Goal: Task Accomplishment & Management: Manage account settings

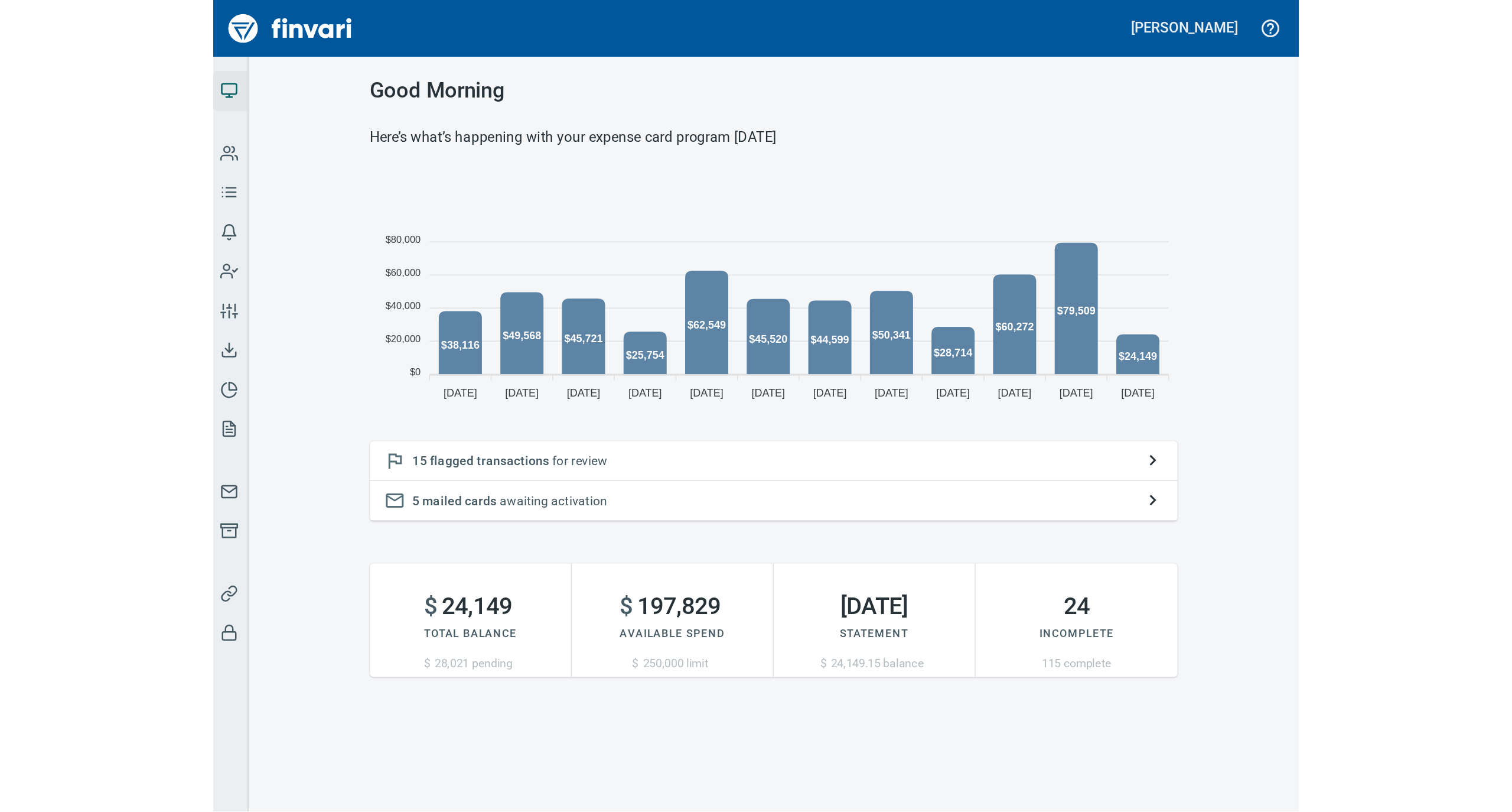
scroll to position [263, 527]
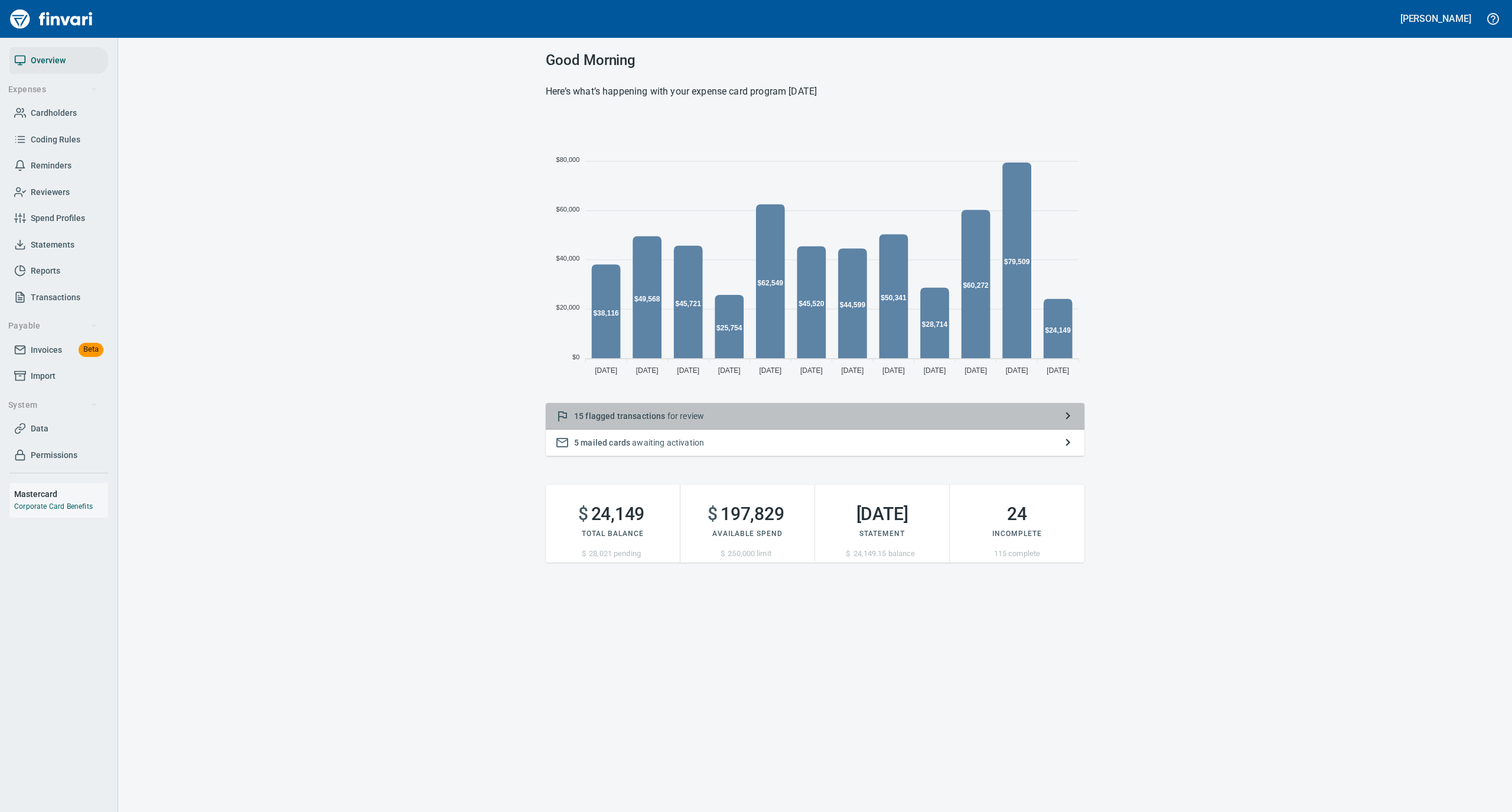
click at [759, 417] on p "15 flagged transactions for review" at bounding box center [814, 416] width 482 height 12
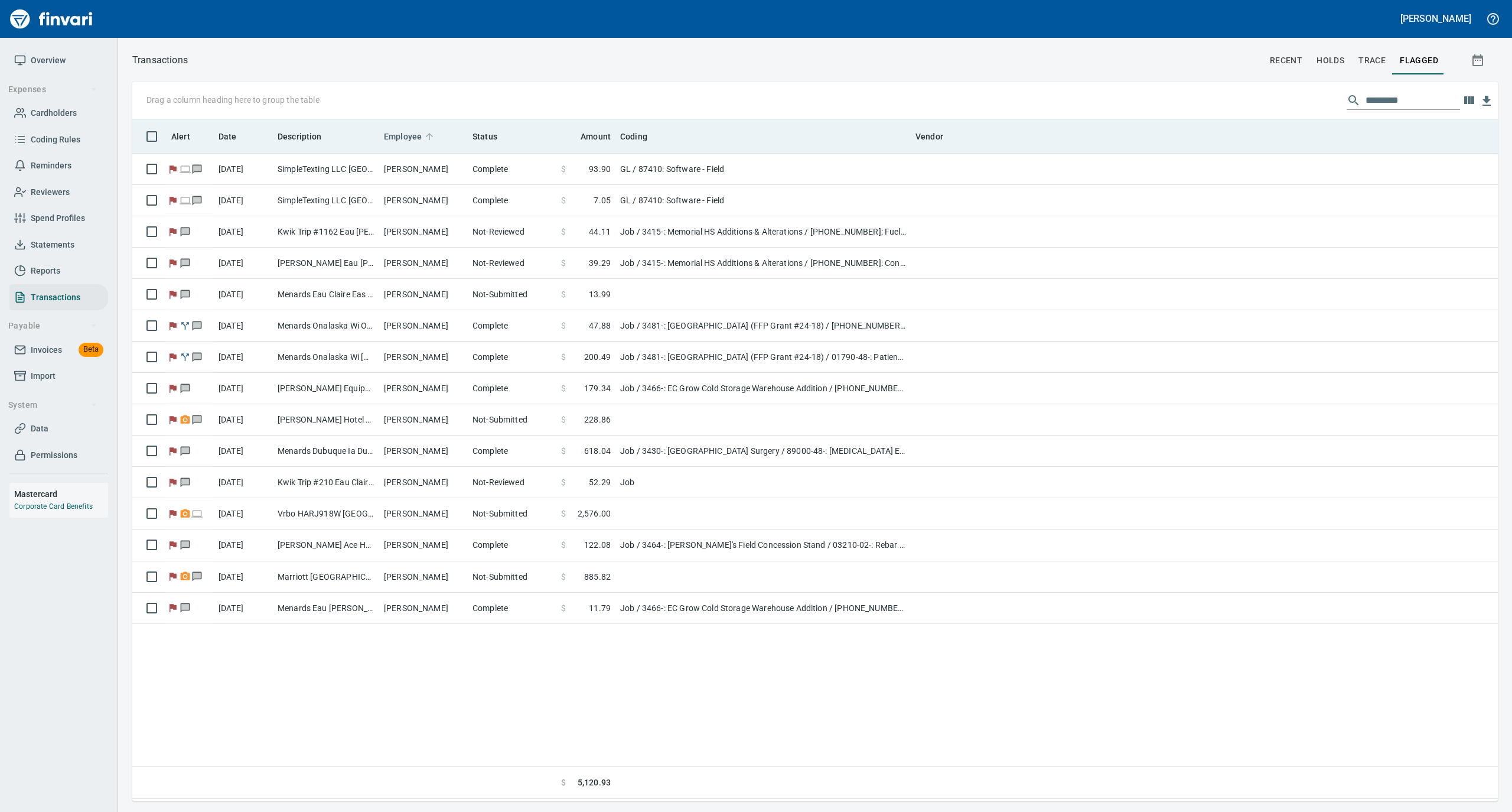
scroll to position [670, 1354]
click at [434, 133] on span "Employee" at bounding box center [411, 136] width 53 height 14
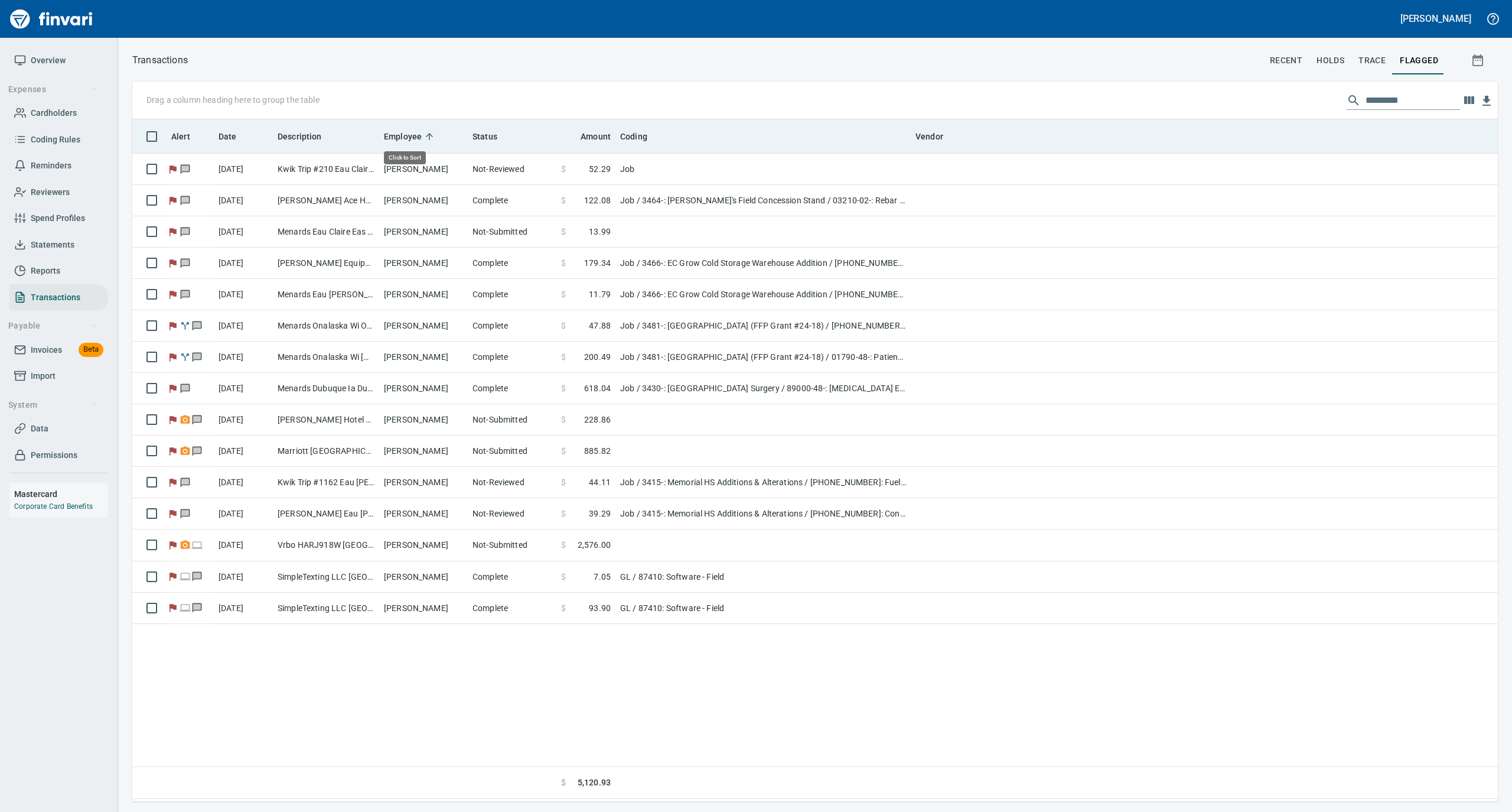
click at [434, 133] on span "Employee" at bounding box center [411, 136] width 53 height 14
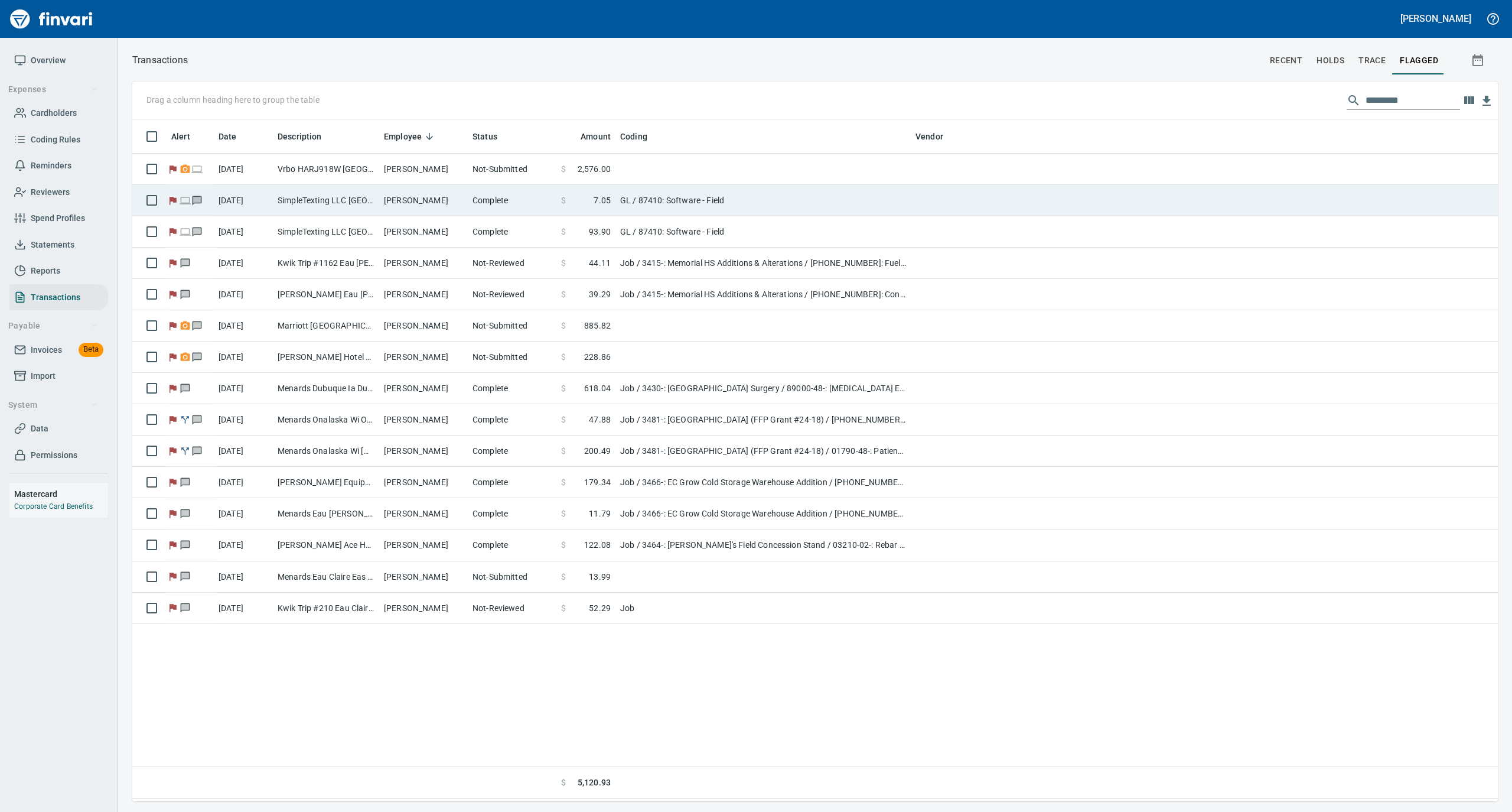
click at [428, 192] on td "[PERSON_NAME]" at bounding box center [424, 201] width 88 height 31
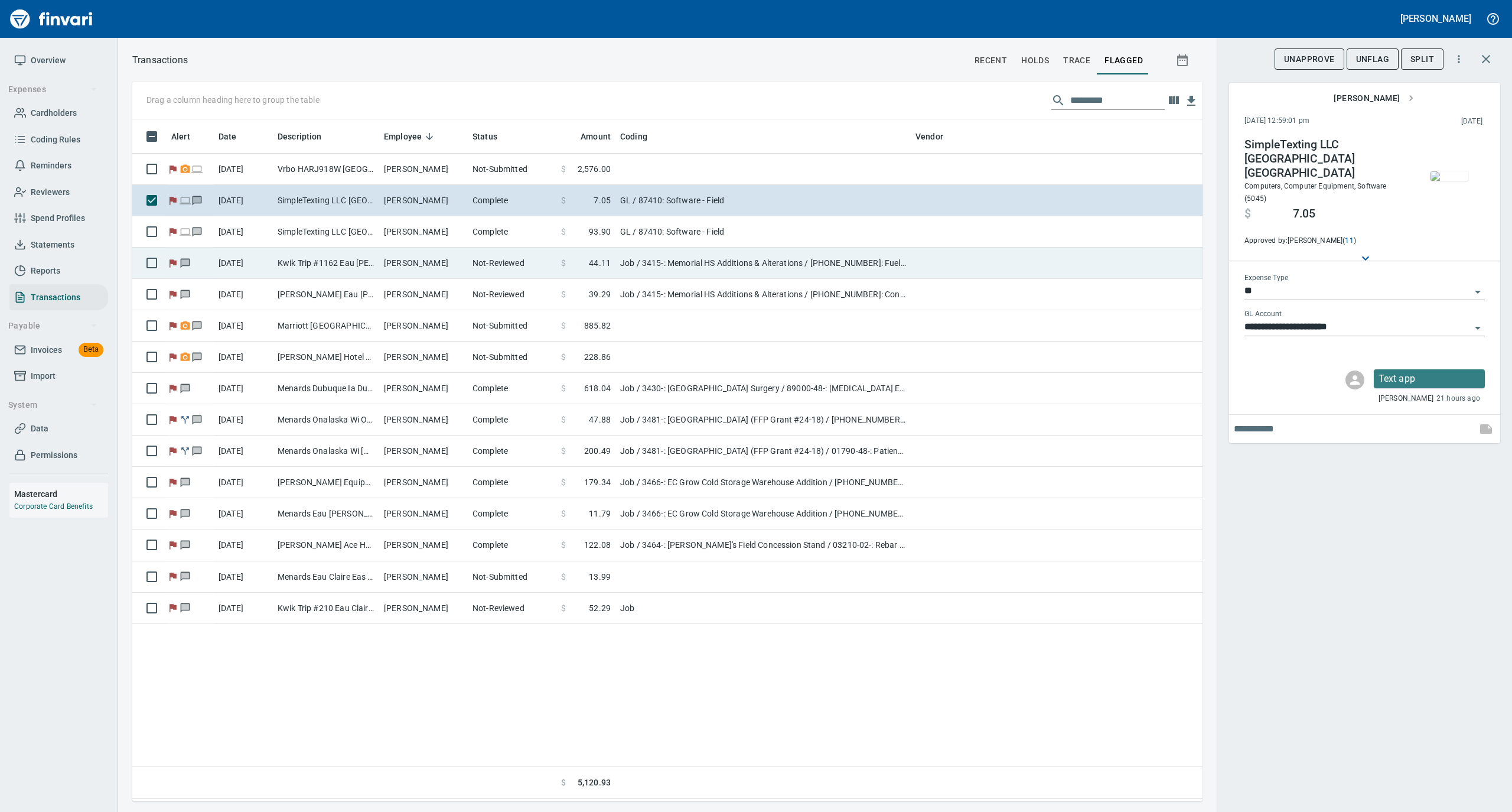
scroll to position [670, 1059]
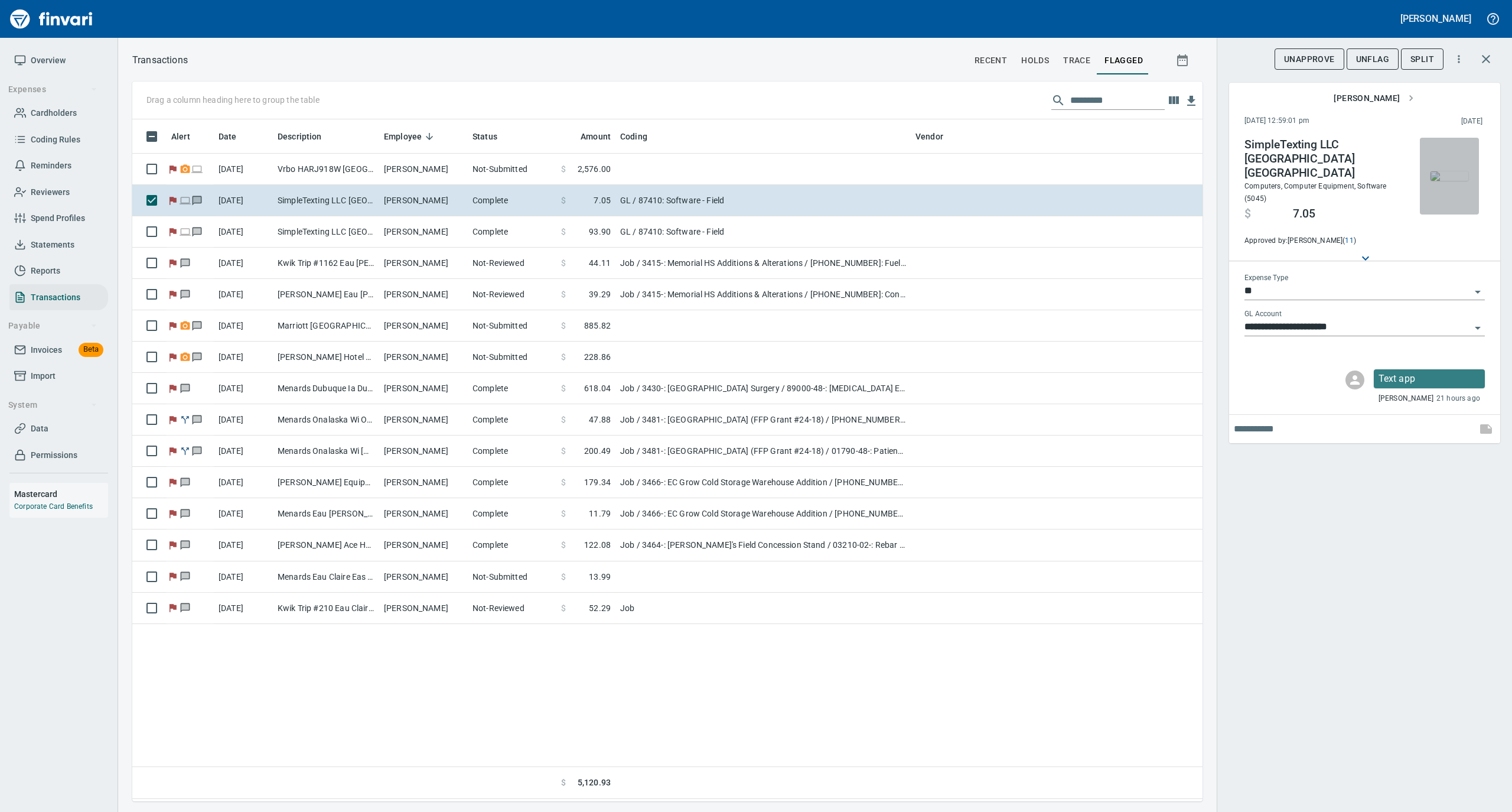
click at [1447, 171] on img "button" at bounding box center [1449, 176] width 38 height 10
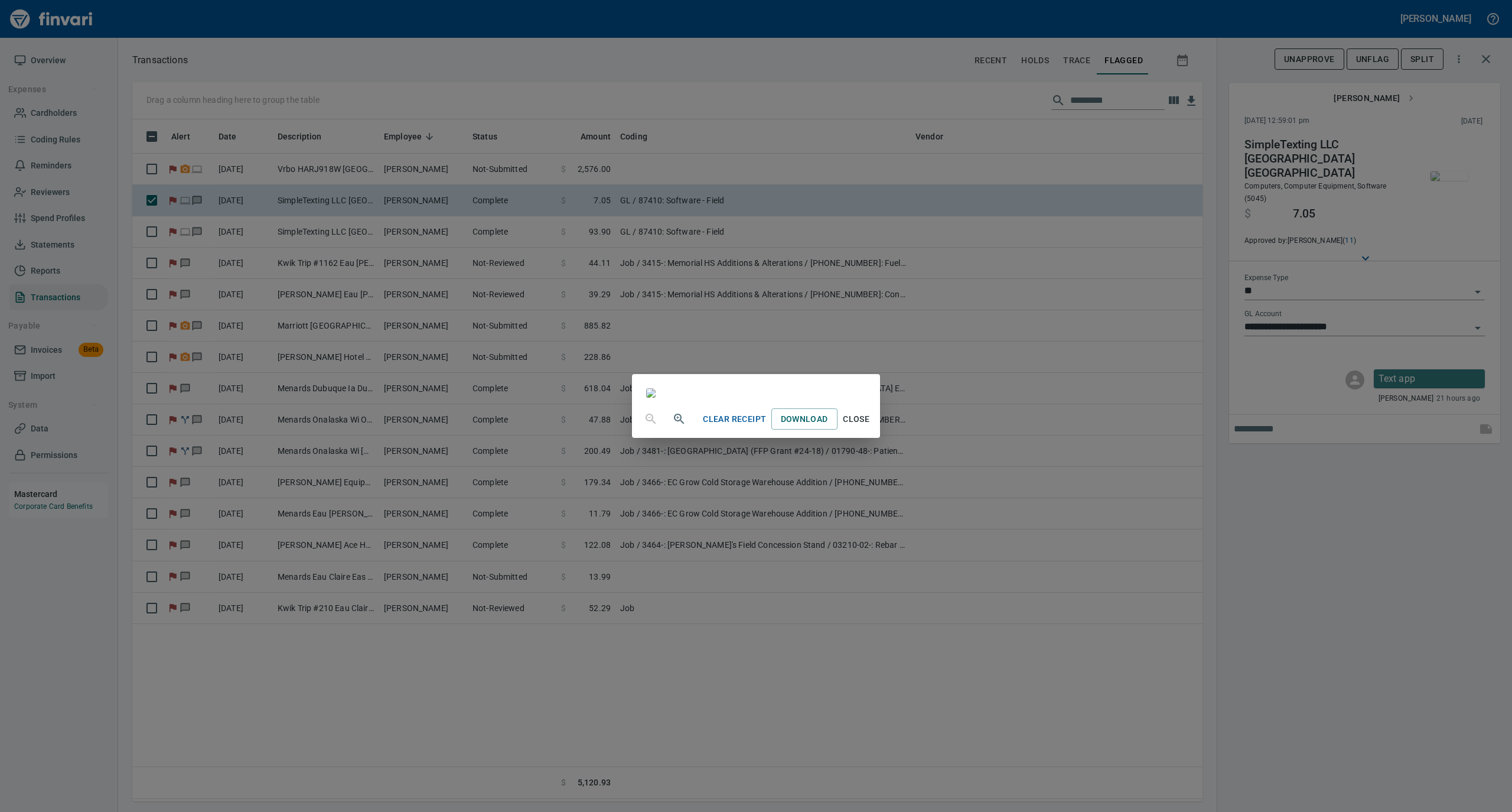
drag, startPoint x: 972, startPoint y: 717, endPoint x: 997, endPoint y: 692, distance: 35.4
click at [871, 426] on span "Close" at bounding box center [857, 420] width 29 height 15
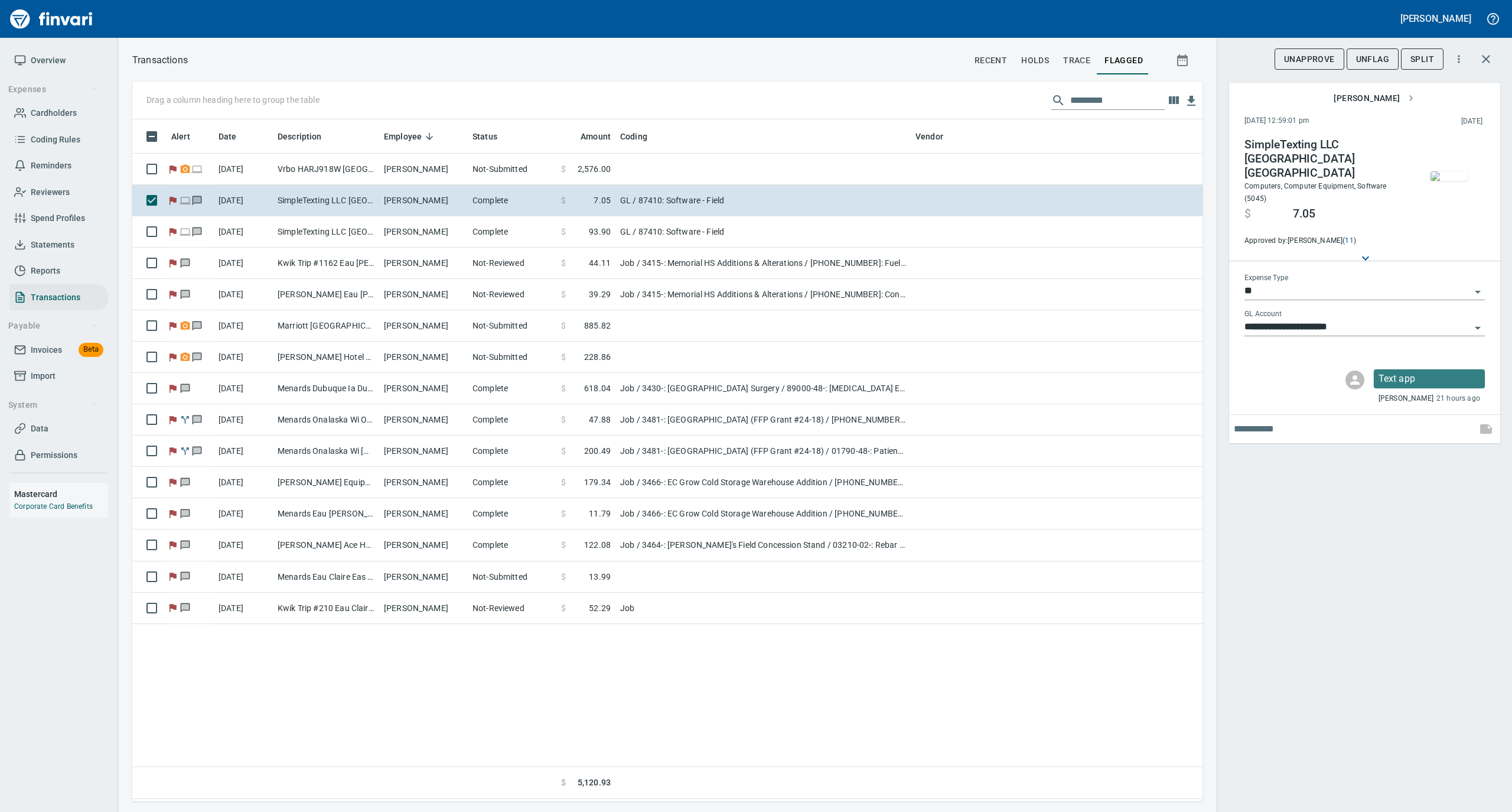
click at [1368, 56] on span "UnFlag" at bounding box center [1373, 59] width 33 height 15
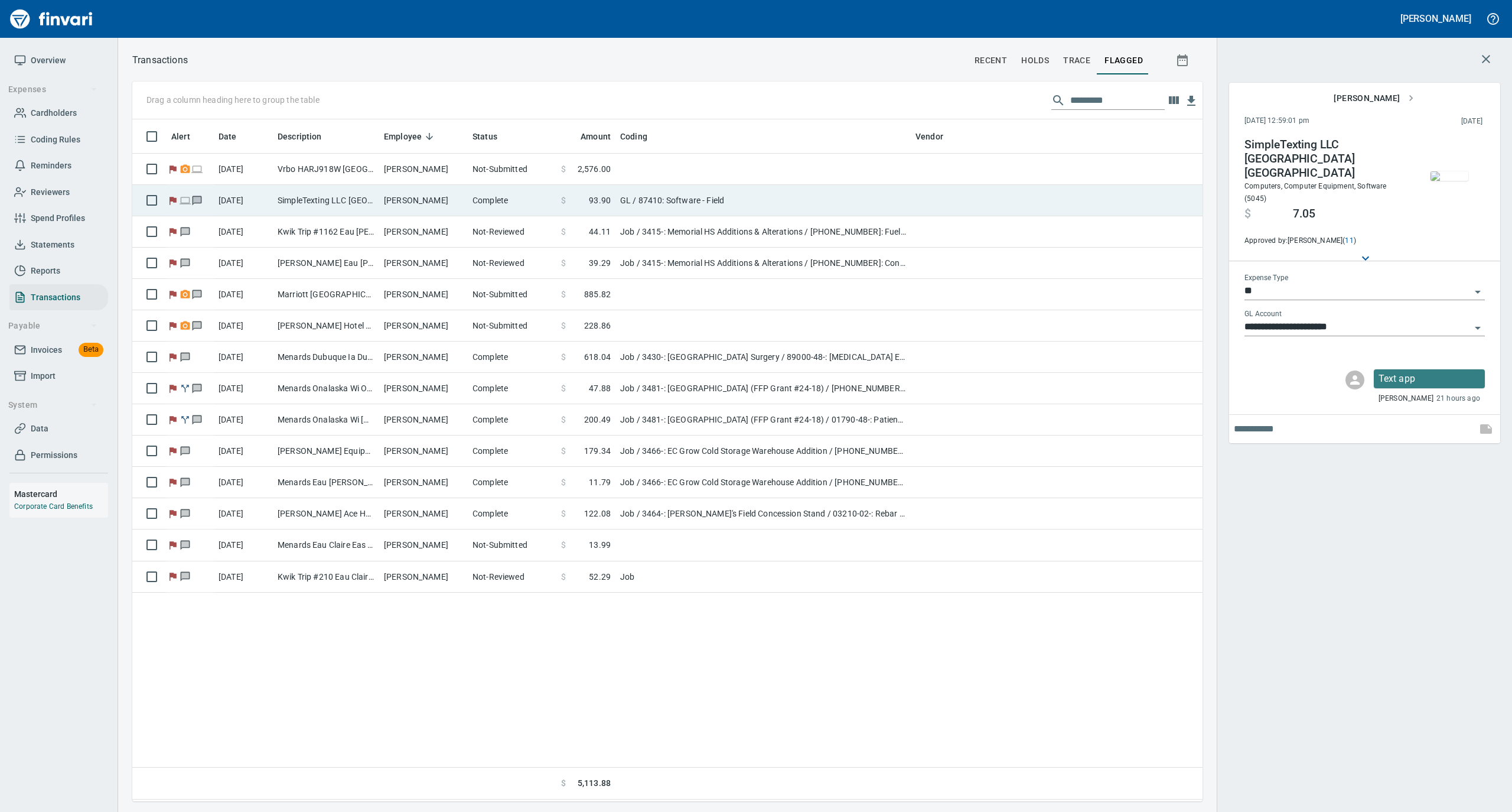
click at [461, 191] on td "[PERSON_NAME]" at bounding box center [424, 201] width 88 height 31
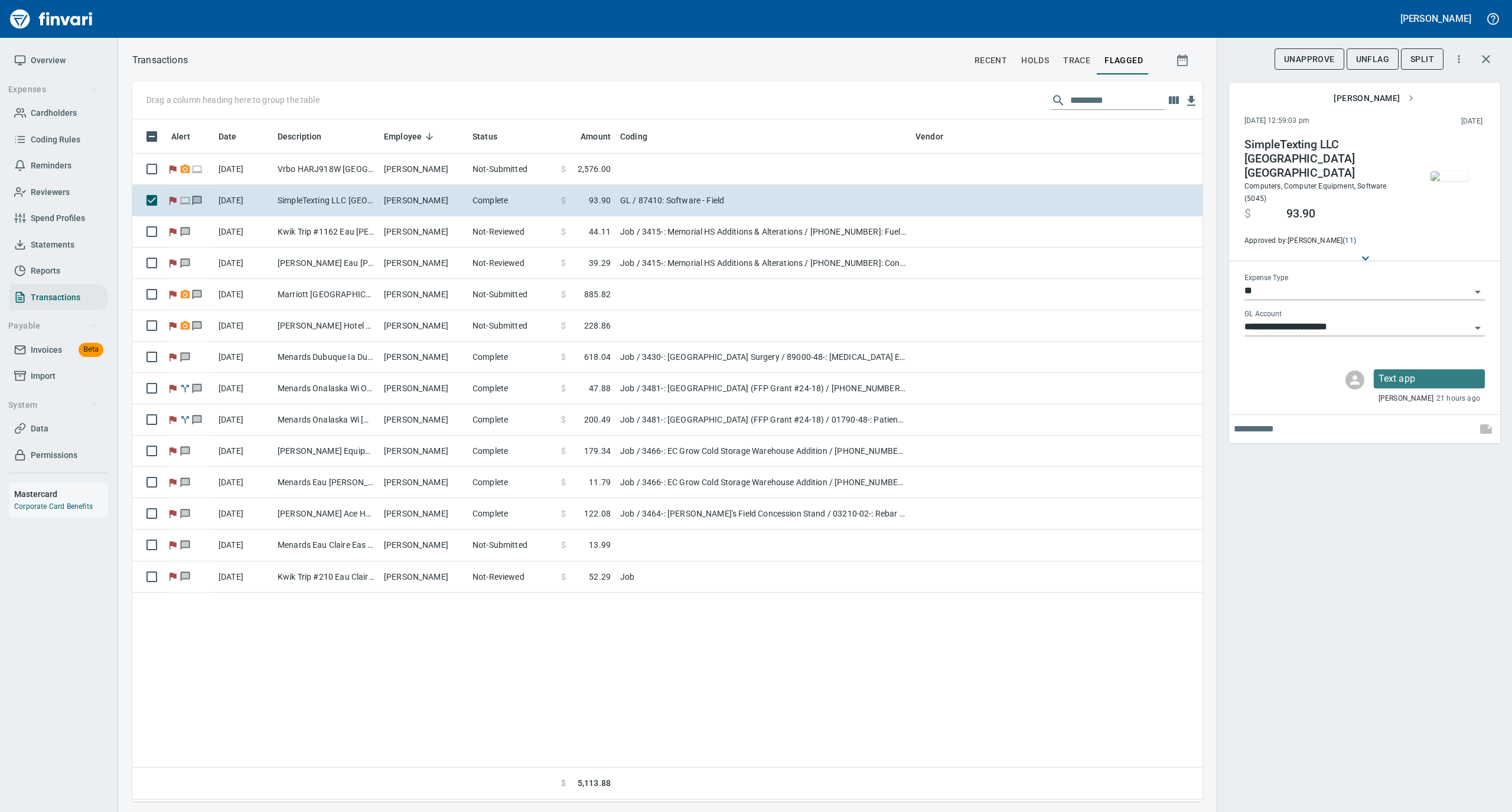
click at [1451, 175] on img "button" at bounding box center [1449, 176] width 38 height 10
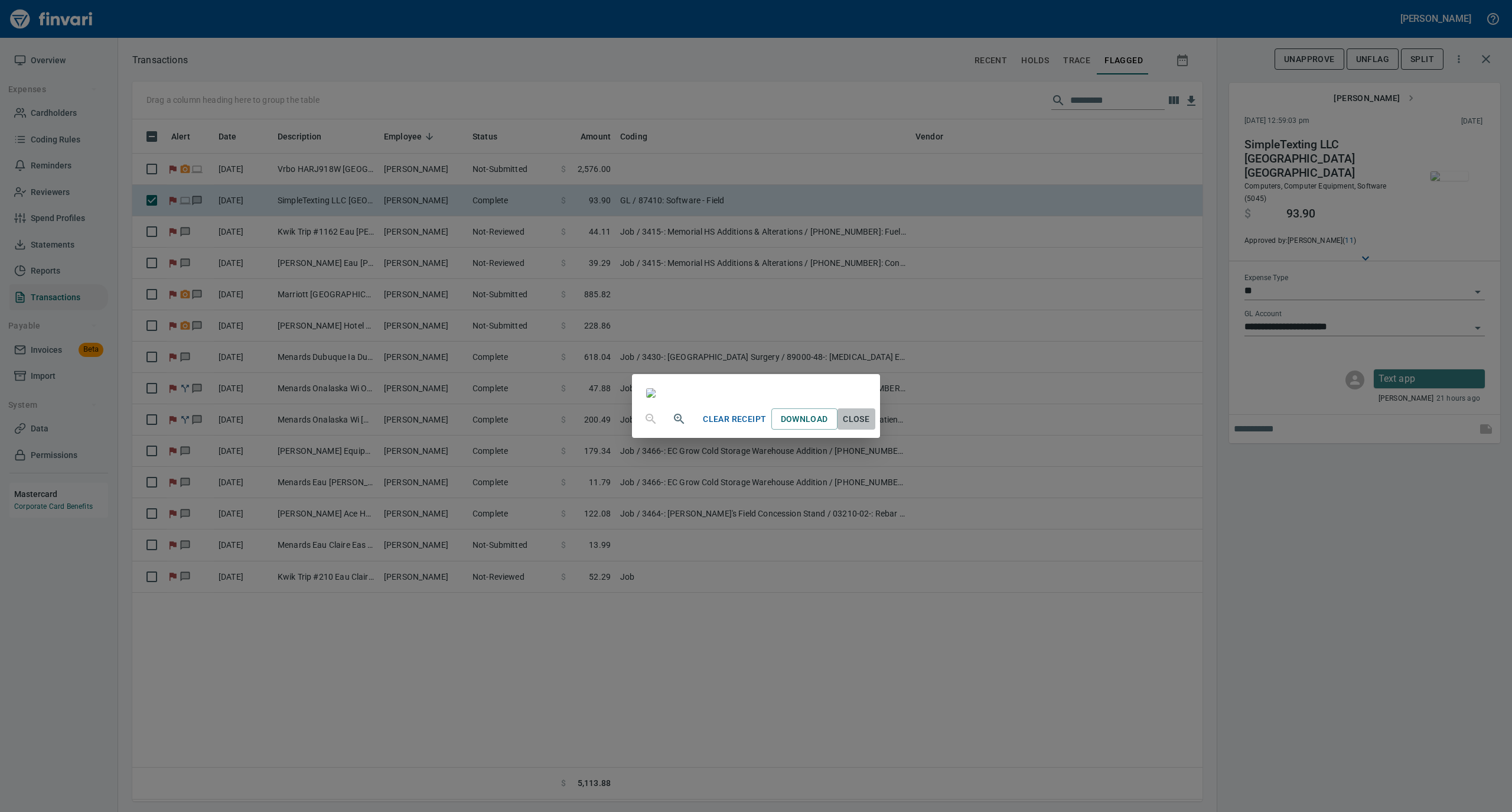
click at [871, 426] on span "Close" at bounding box center [857, 420] width 29 height 15
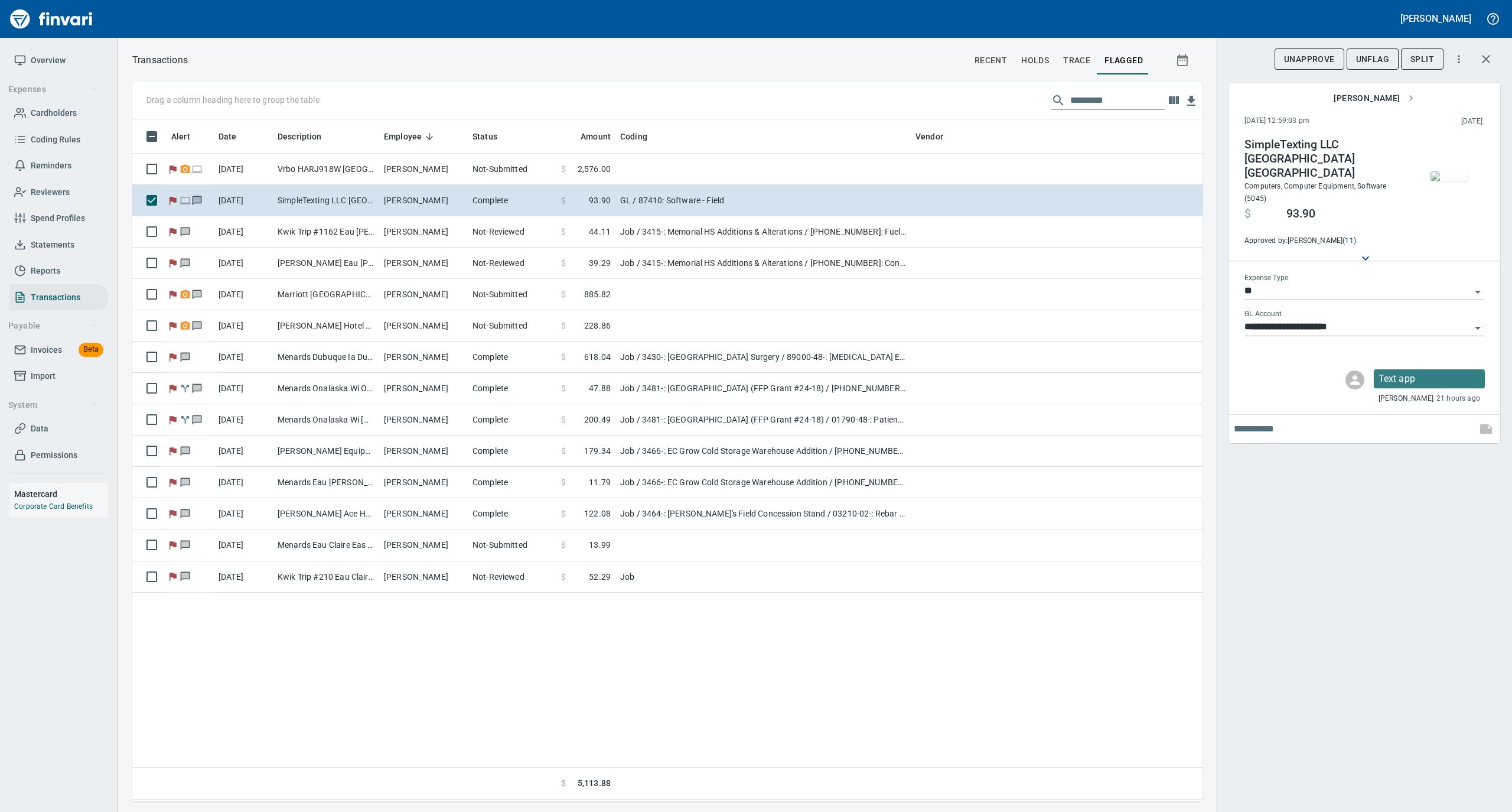
click at [1384, 59] on span "UnFlag" at bounding box center [1373, 59] width 33 height 15
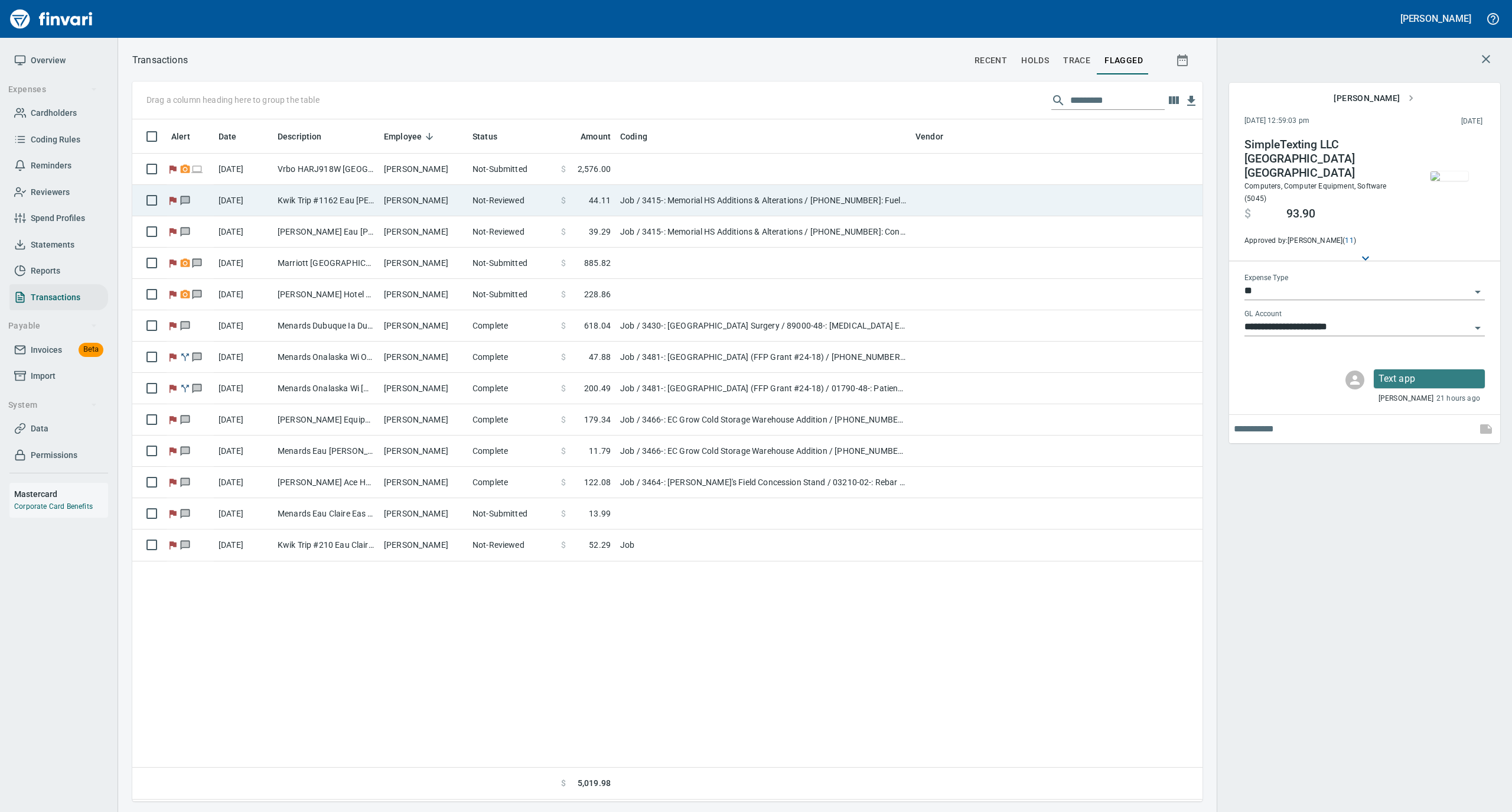
click at [416, 202] on td "[PERSON_NAME]" at bounding box center [424, 201] width 88 height 31
type input "***"
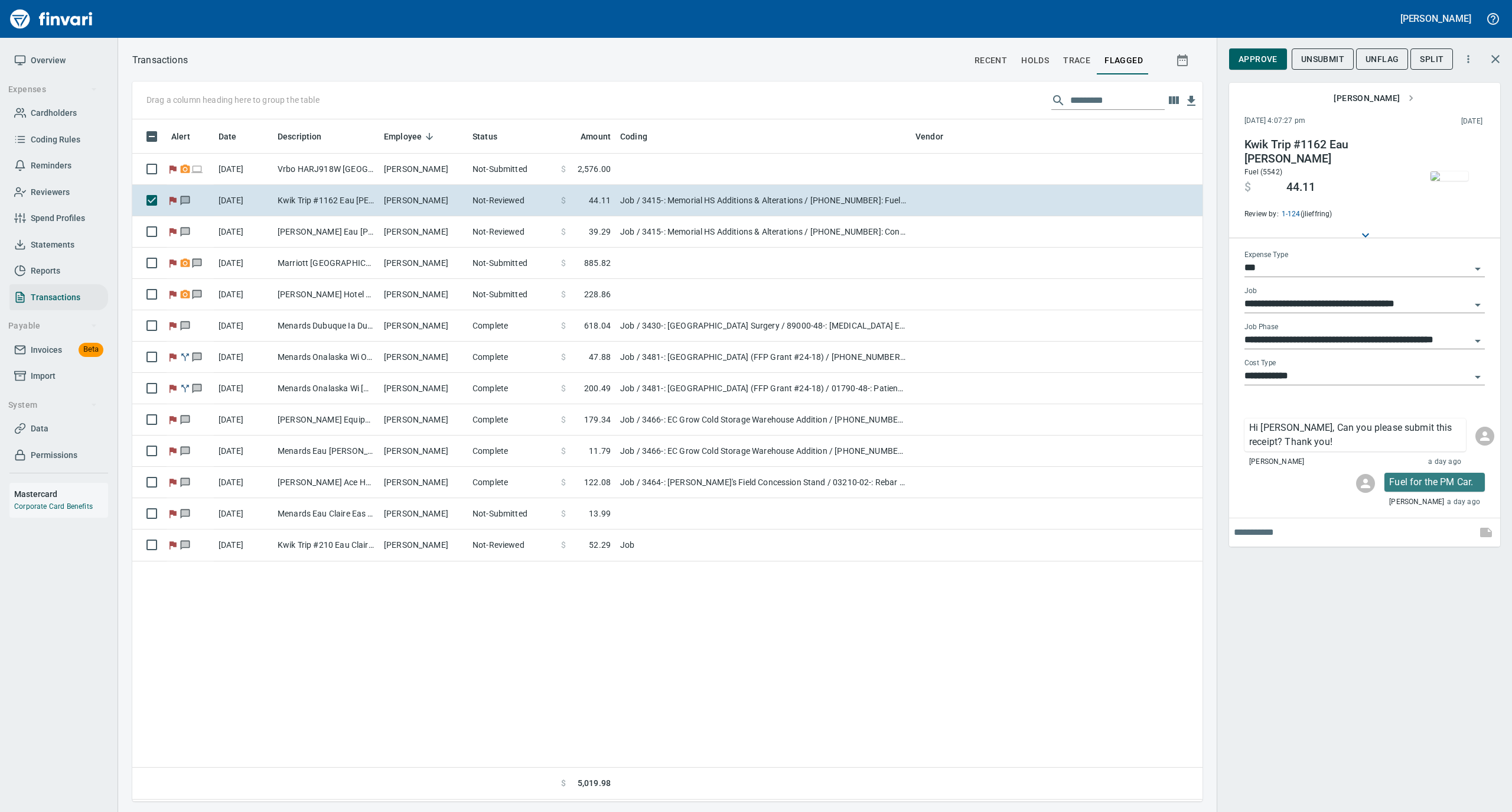
scroll to position [670, 1059]
click at [1371, 56] on span "UnFlag" at bounding box center [1381, 59] width 33 height 15
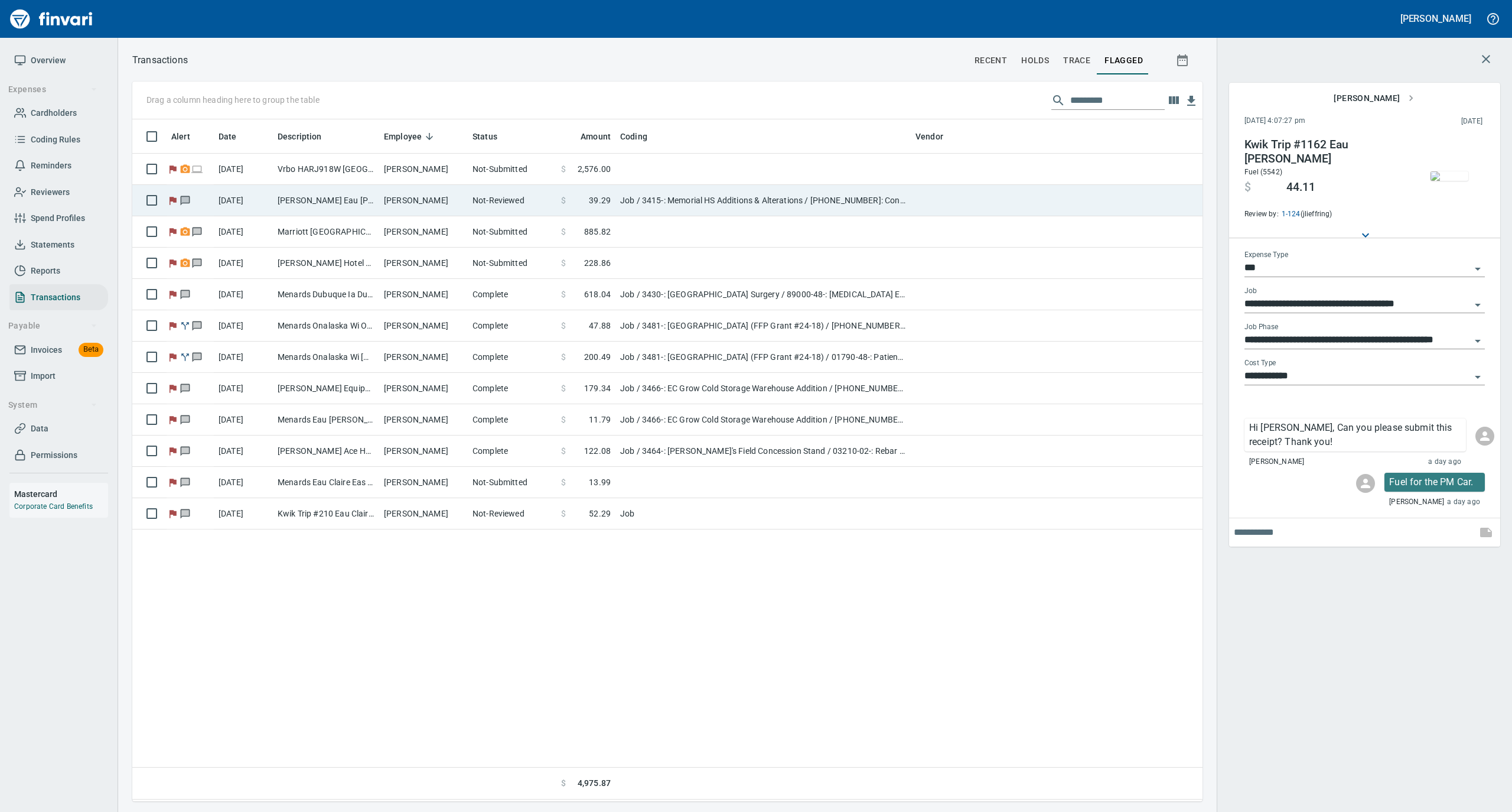
click at [391, 201] on td "[PERSON_NAME]" at bounding box center [424, 201] width 88 height 31
type input "**********"
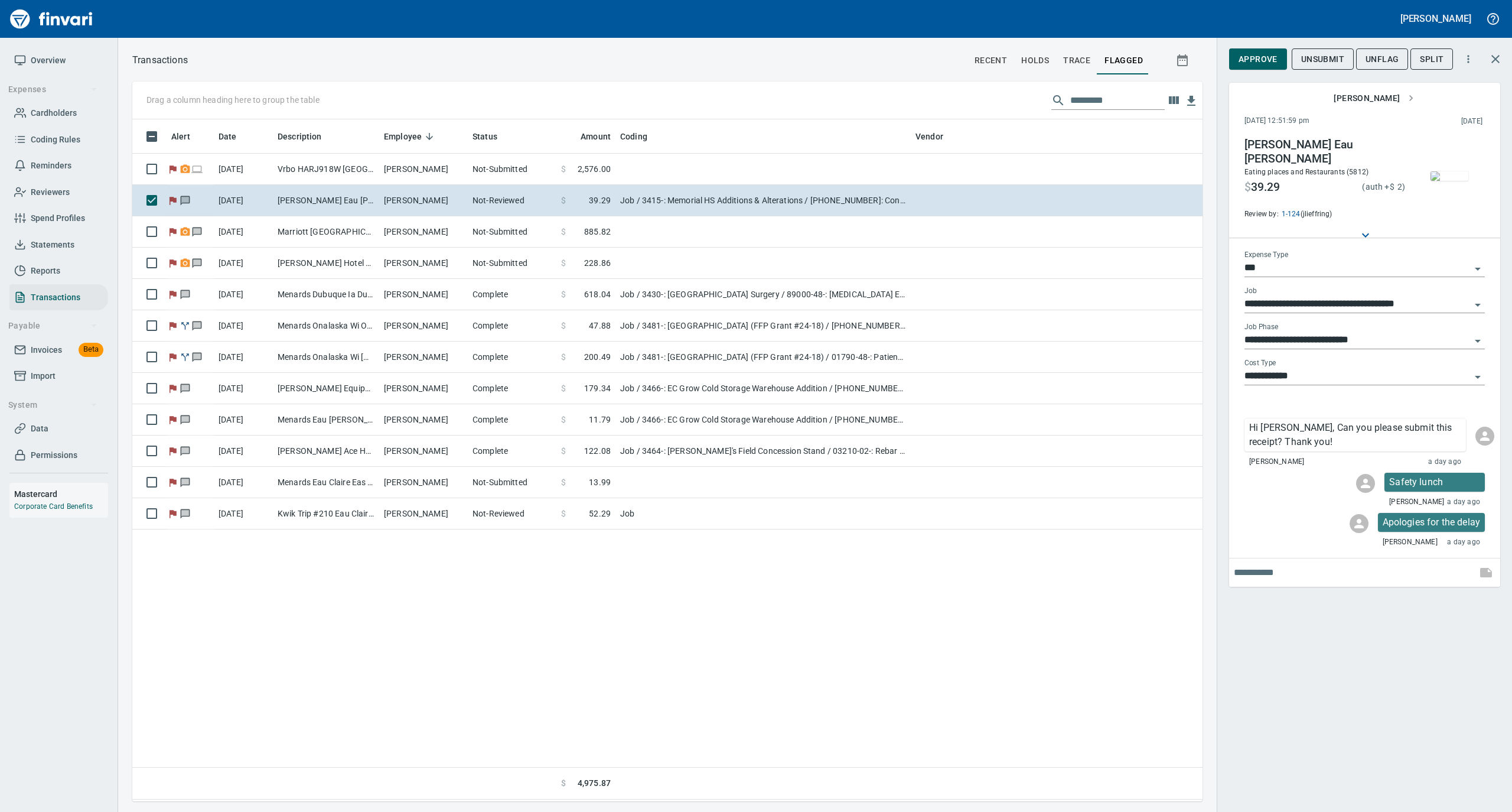
scroll to position [670, 1059]
click at [1262, 62] on span "Approve" at bounding box center [1258, 59] width 39 height 15
click at [1359, 62] on span "UnFlag" at bounding box center [1373, 59] width 33 height 15
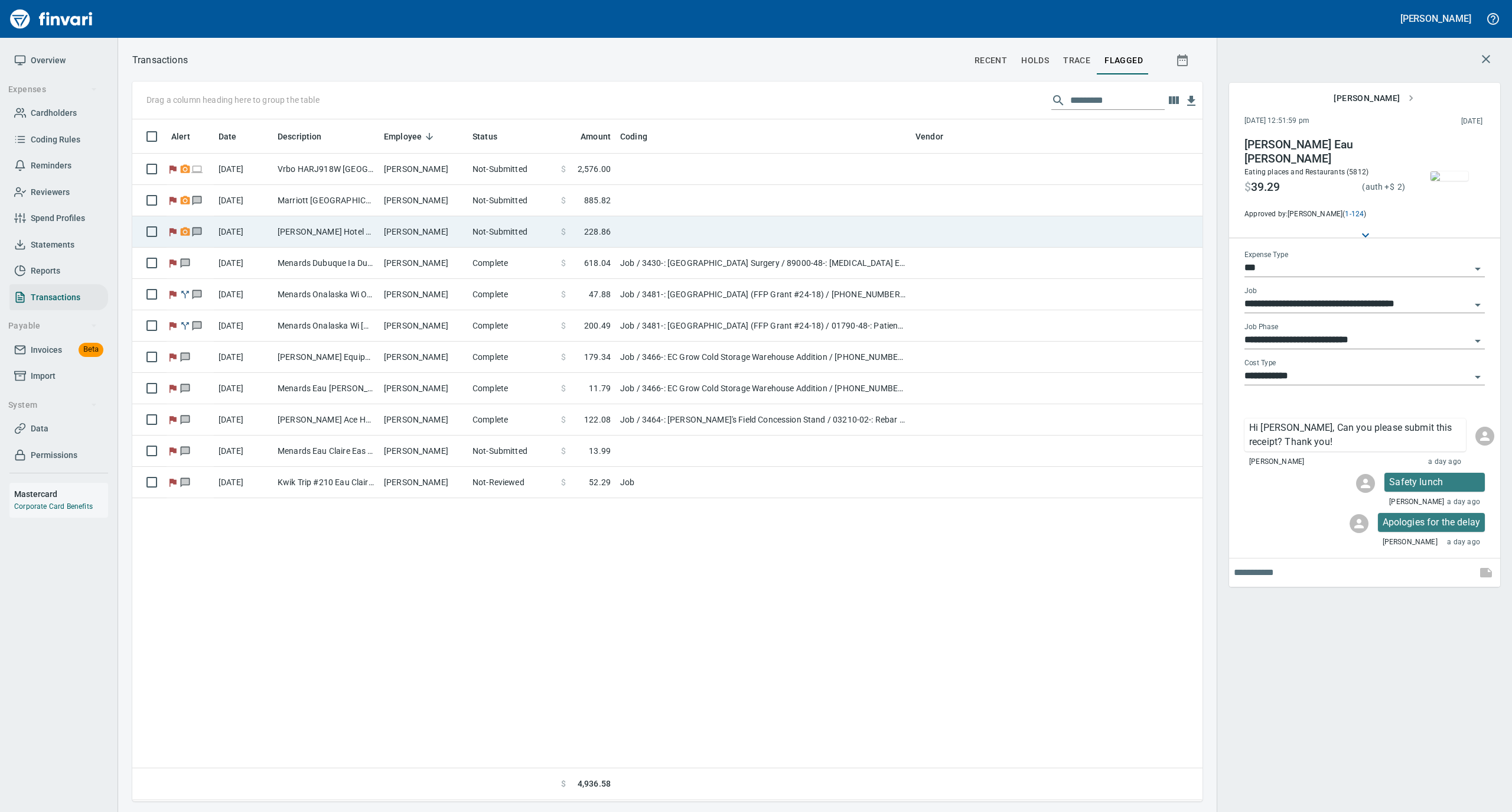
click at [424, 241] on td "[PERSON_NAME]" at bounding box center [424, 232] width 88 height 31
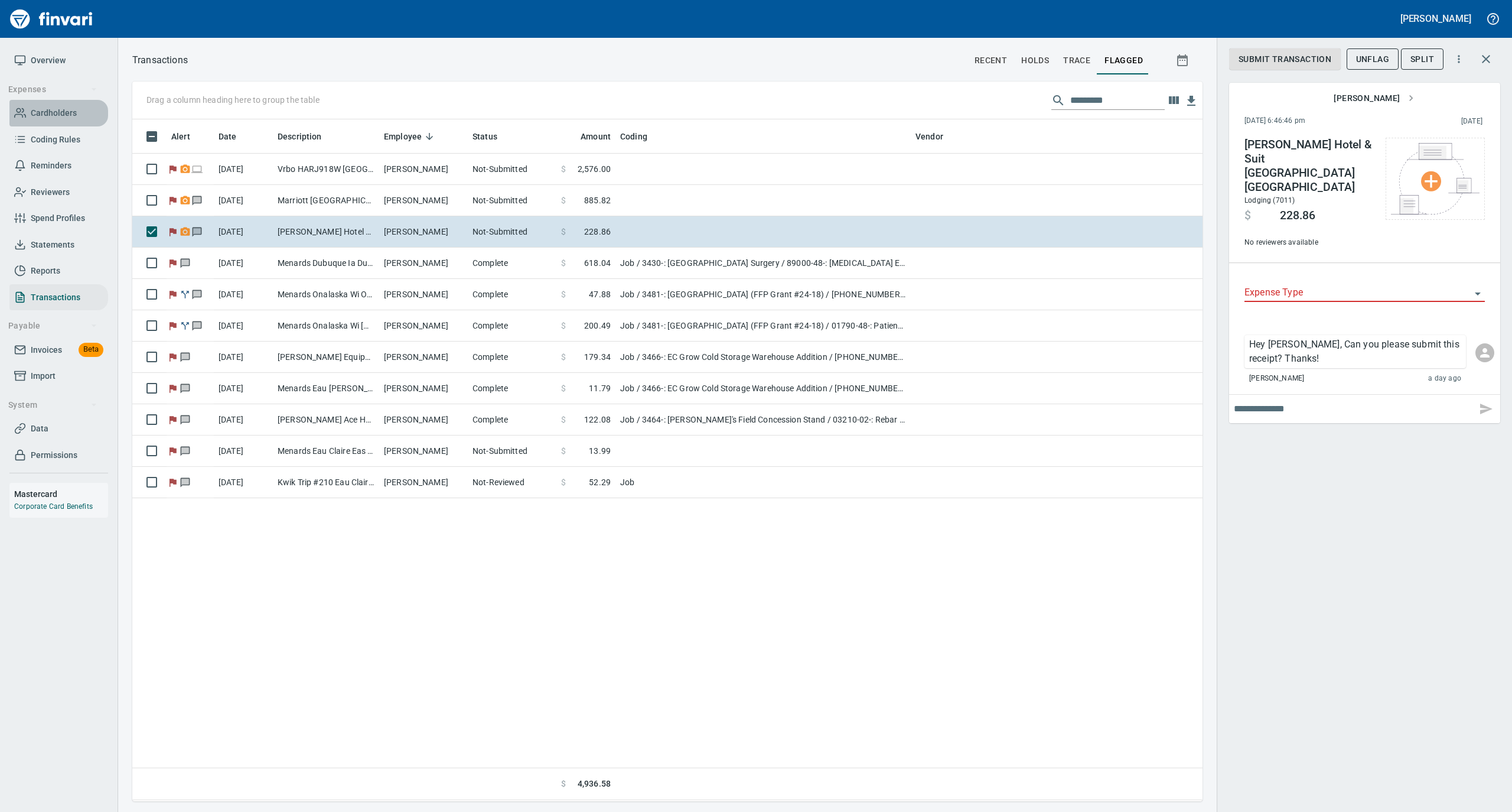
click at [31, 112] on span "Cardholders" at bounding box center [54, 114] width 46 height 15
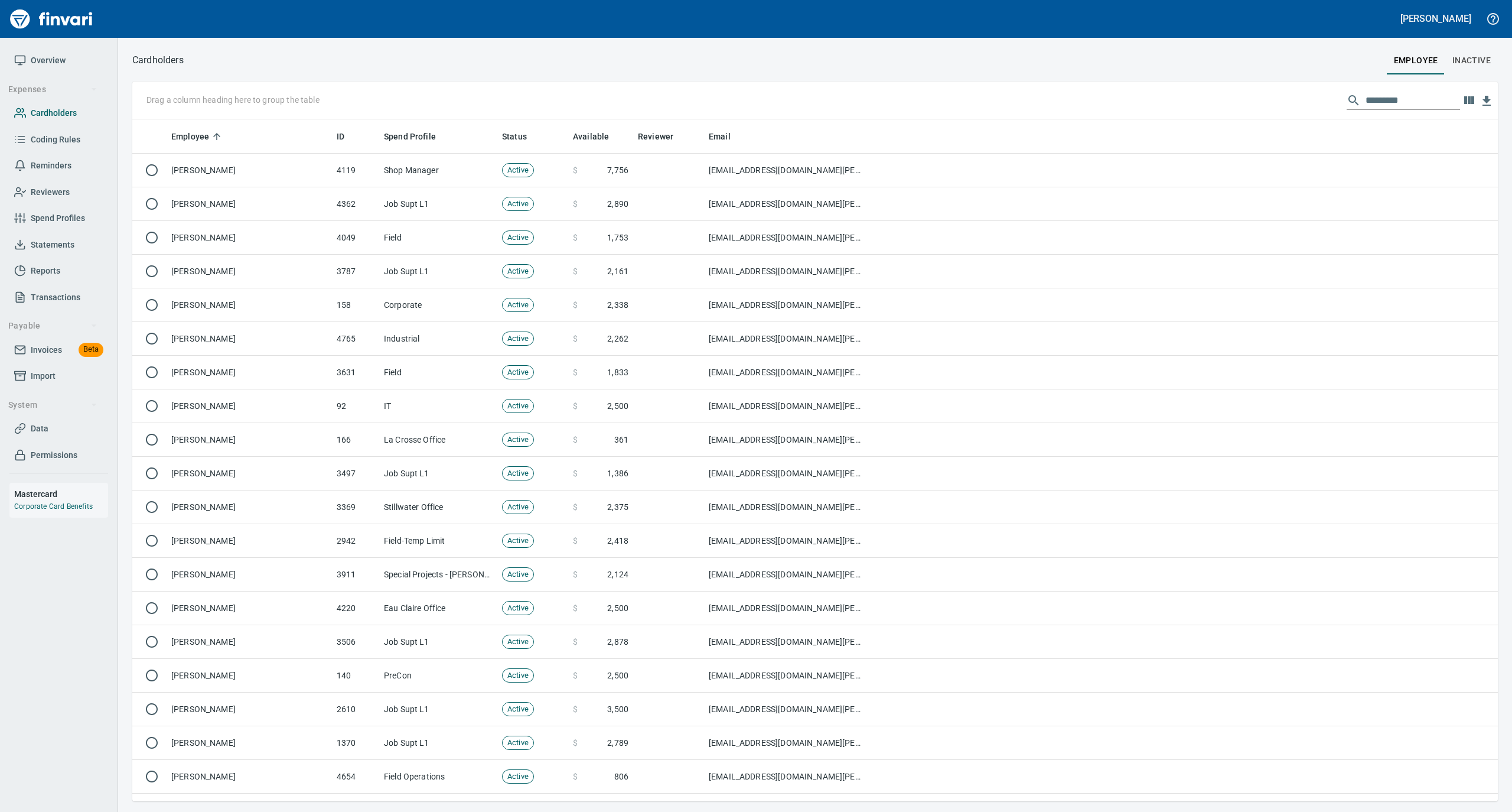
scroll to position [670, 1342]
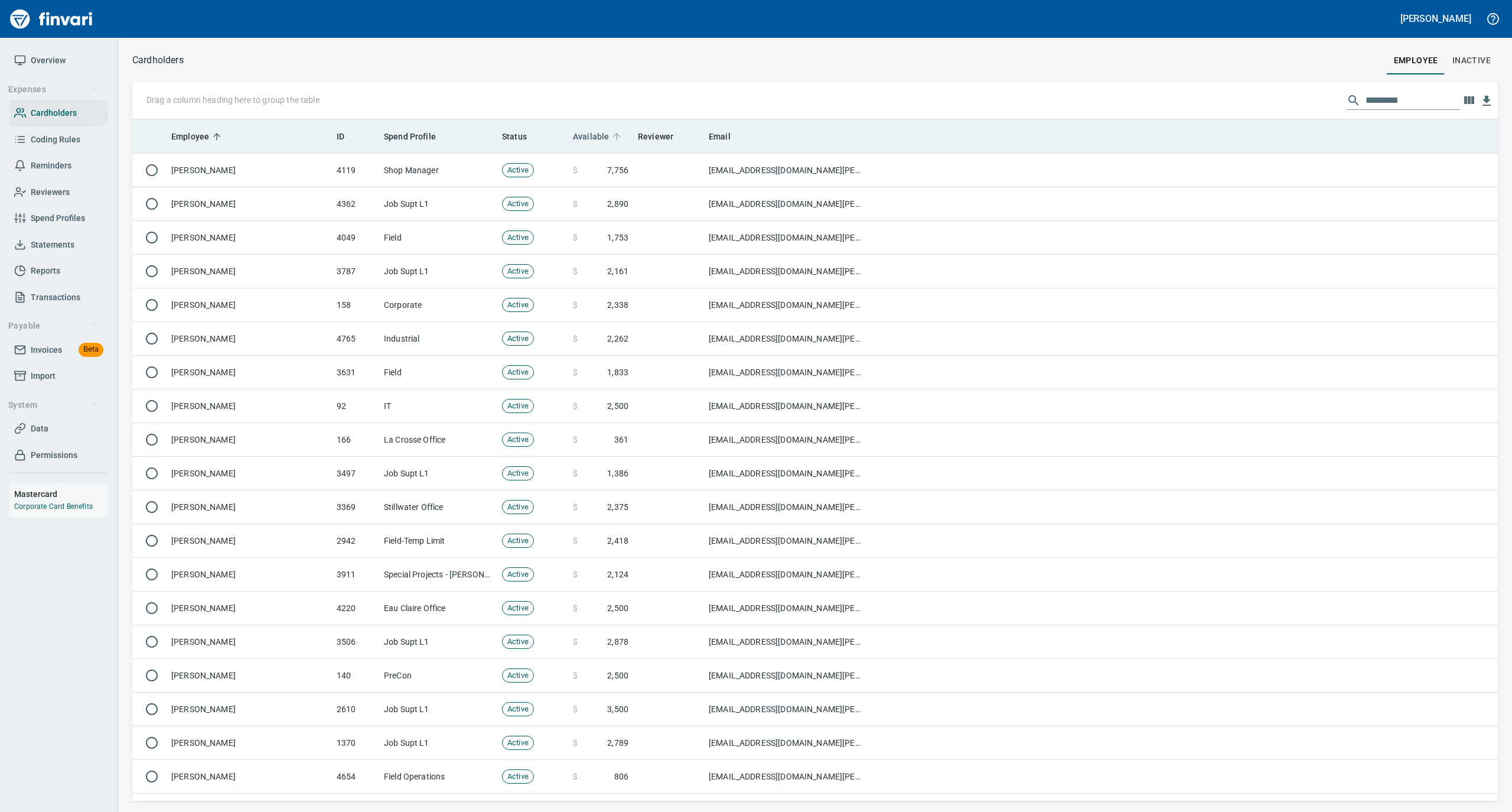
click at [617, 135] on icon at bounding box center [617, 137] width 11 height 11
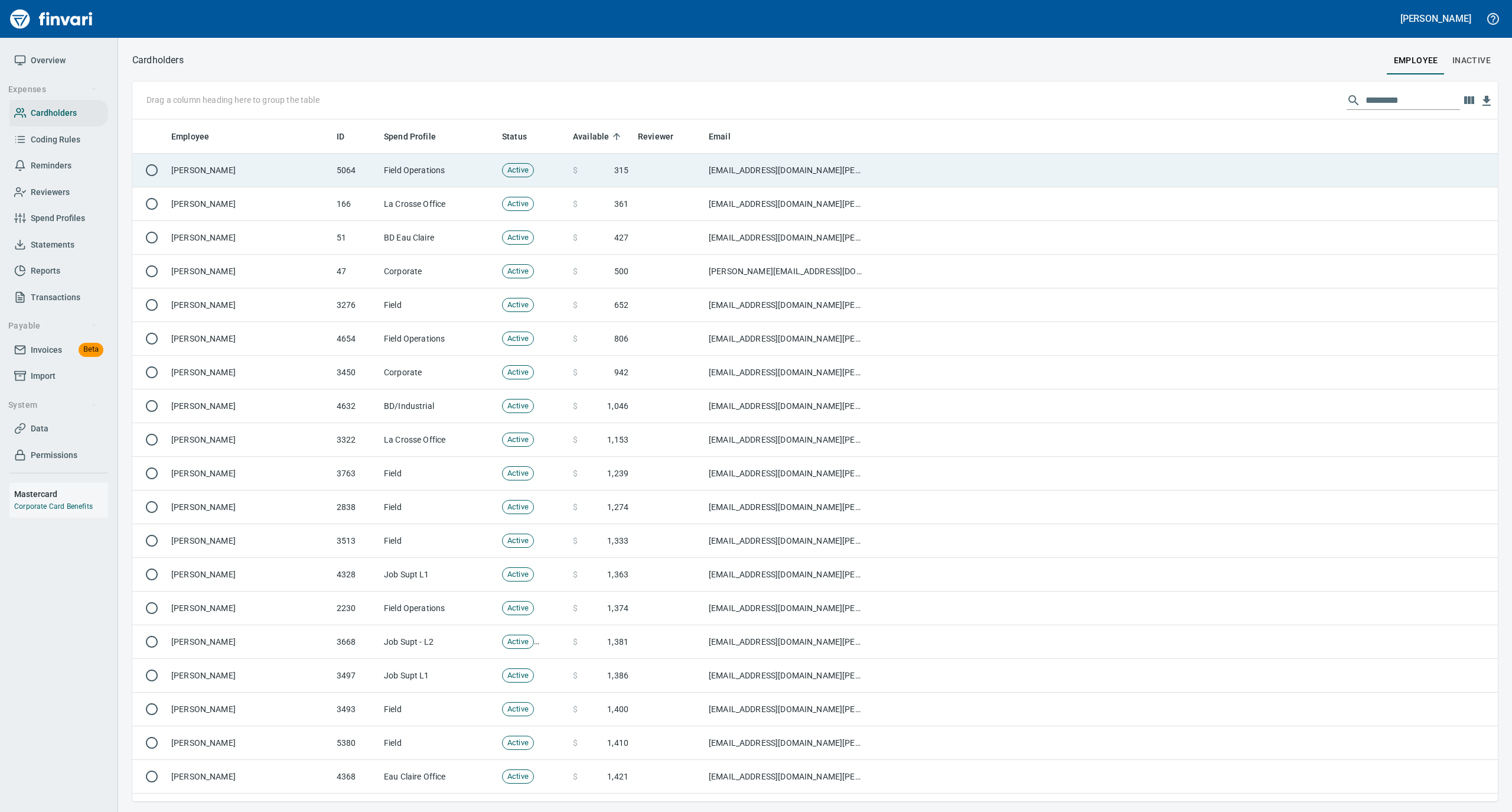
click at [218, 162] on td "[PERSON_NAME]" at bounding box center [249, 171] width 165 height 34
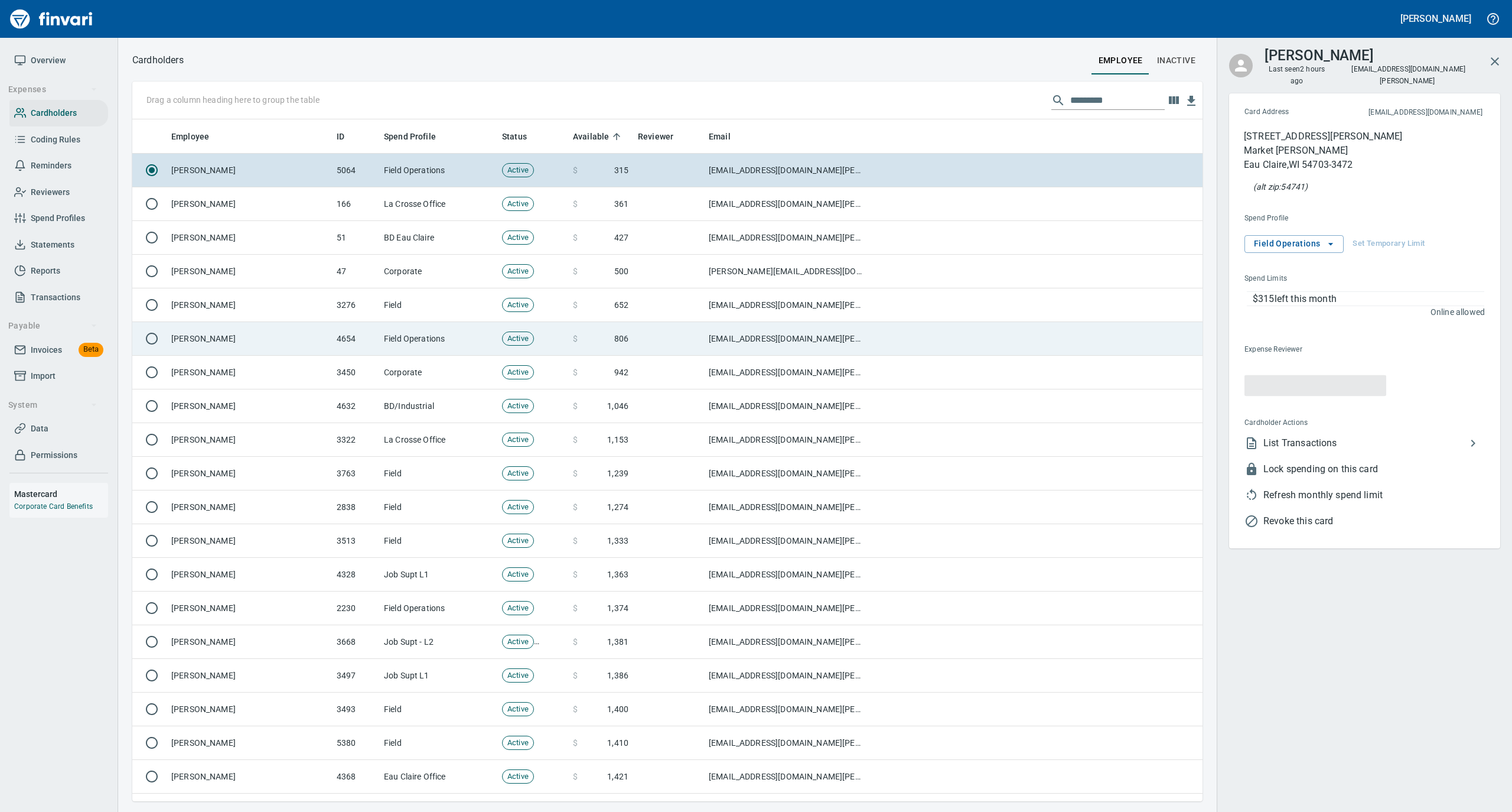
scroll to position [670, 1046]
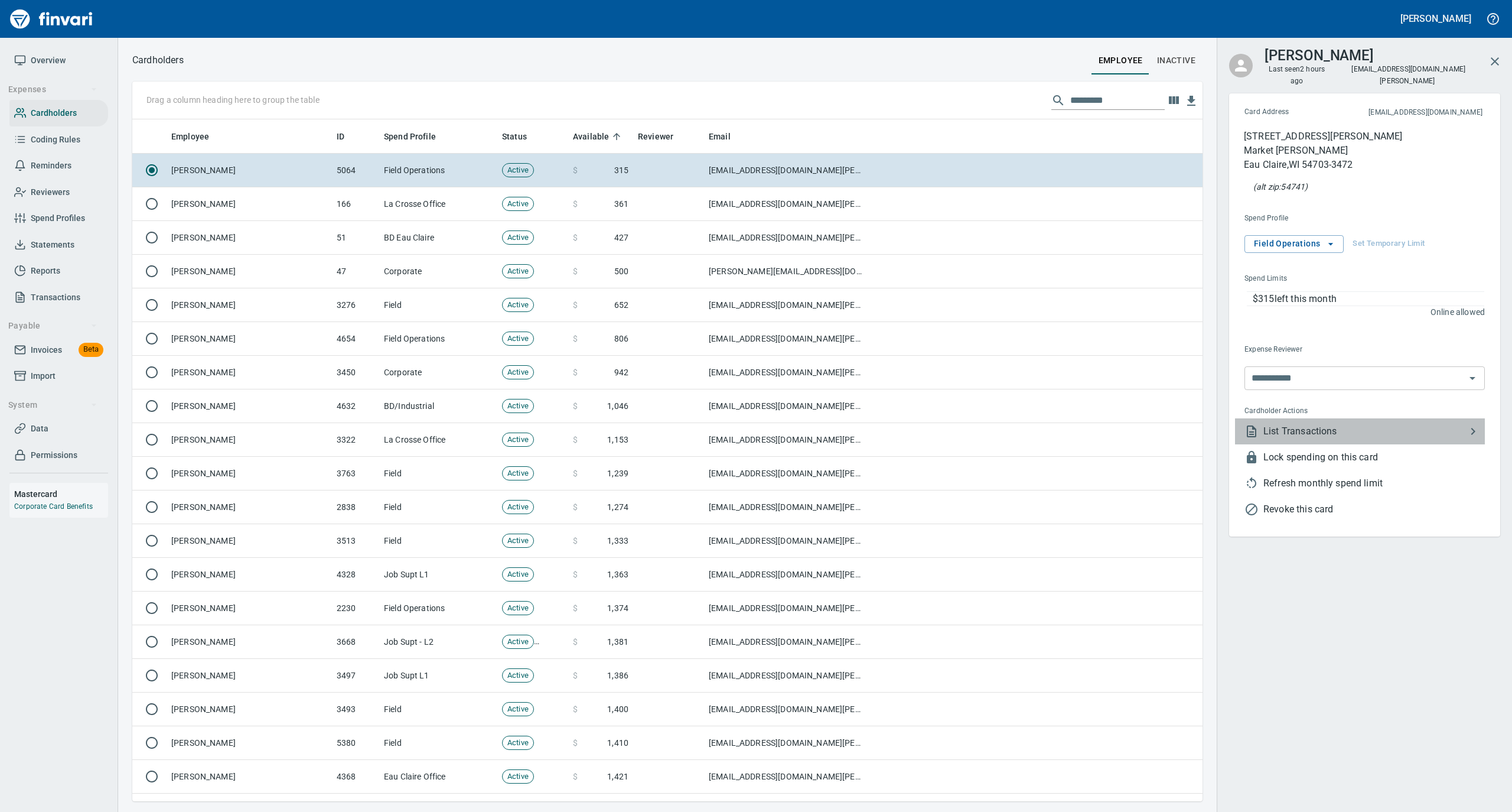
click at [1326, 424] on span "List Transactions" at bounding box center [1364, 431] width 203 height 14
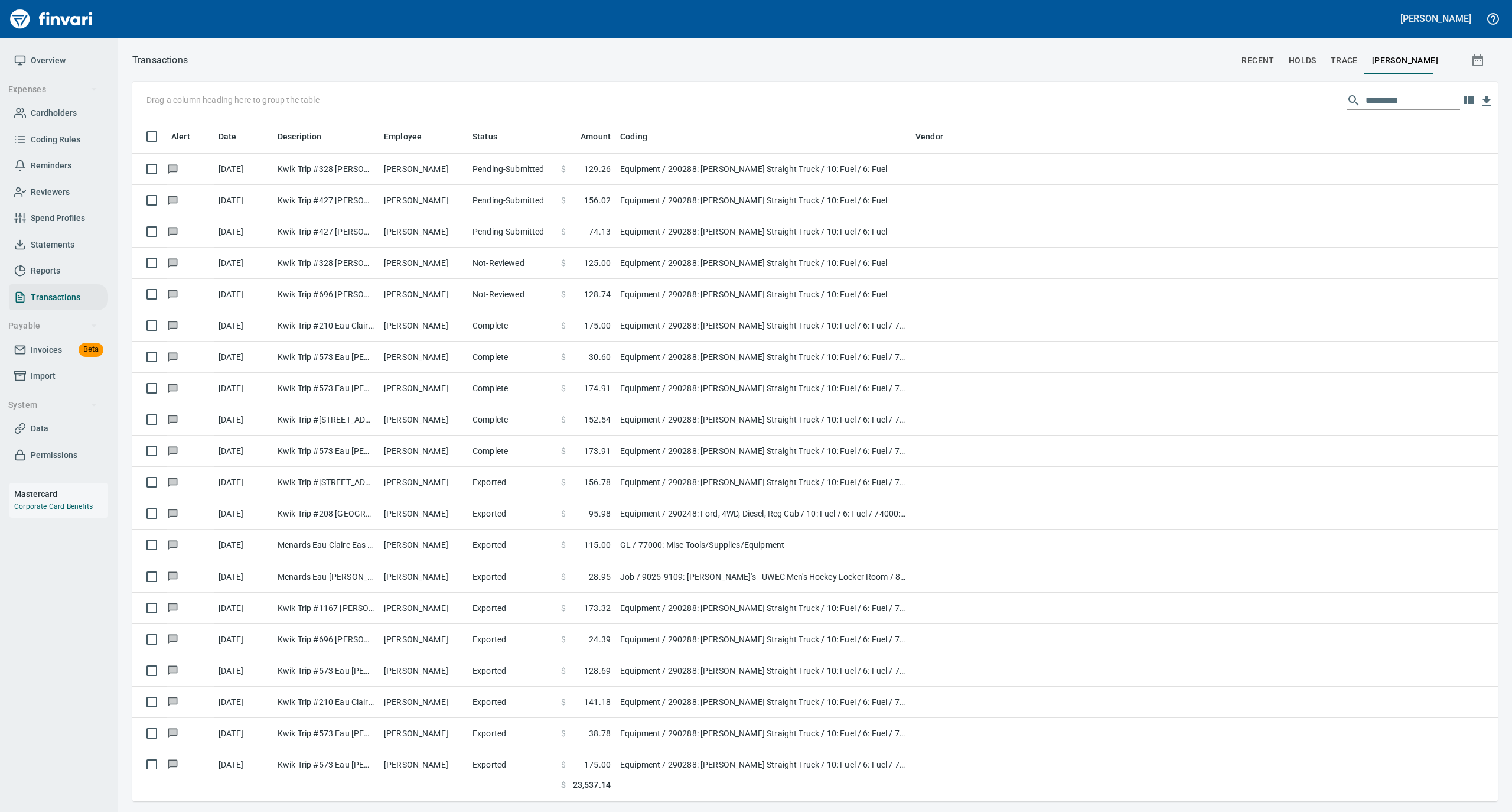
scroll to position [670, 1342]
click at [50, 296] on span "Transactions" at bounding box center [55, 298] width 50 height 15
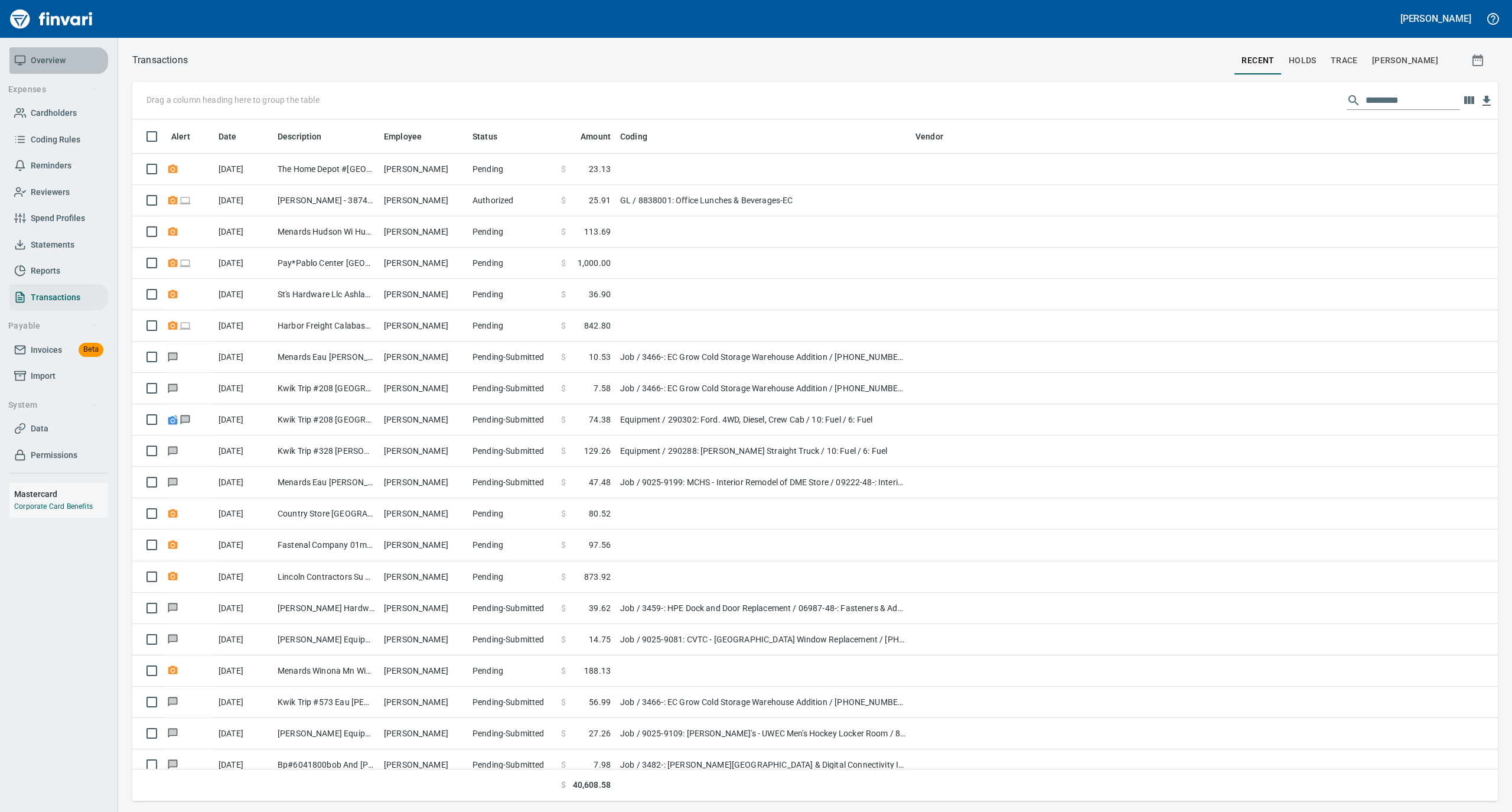
click at [52, 61] on span "Overview" at bounding box center [48, 61] width 35 height 15
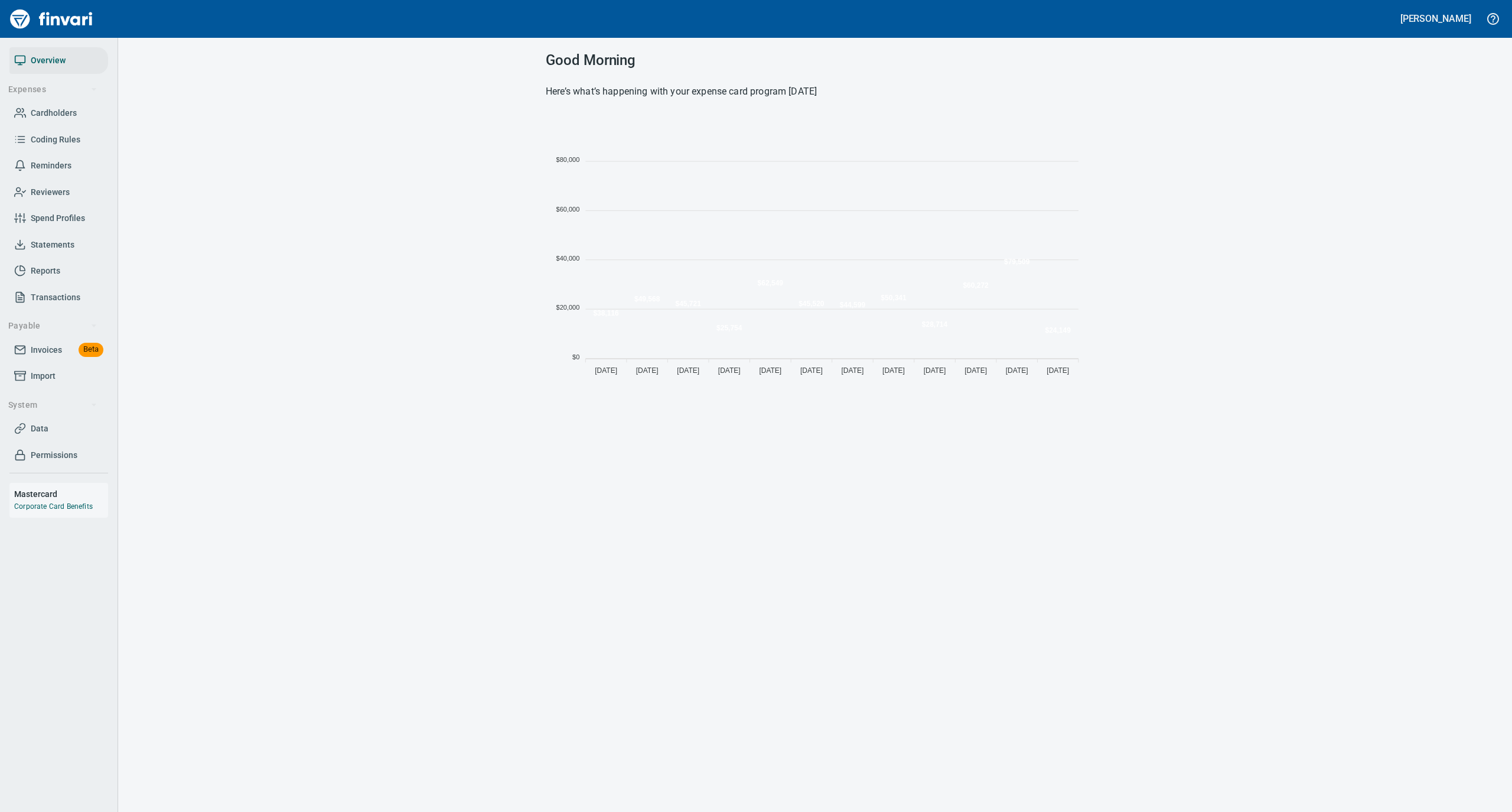
scroll to position [263, 527]
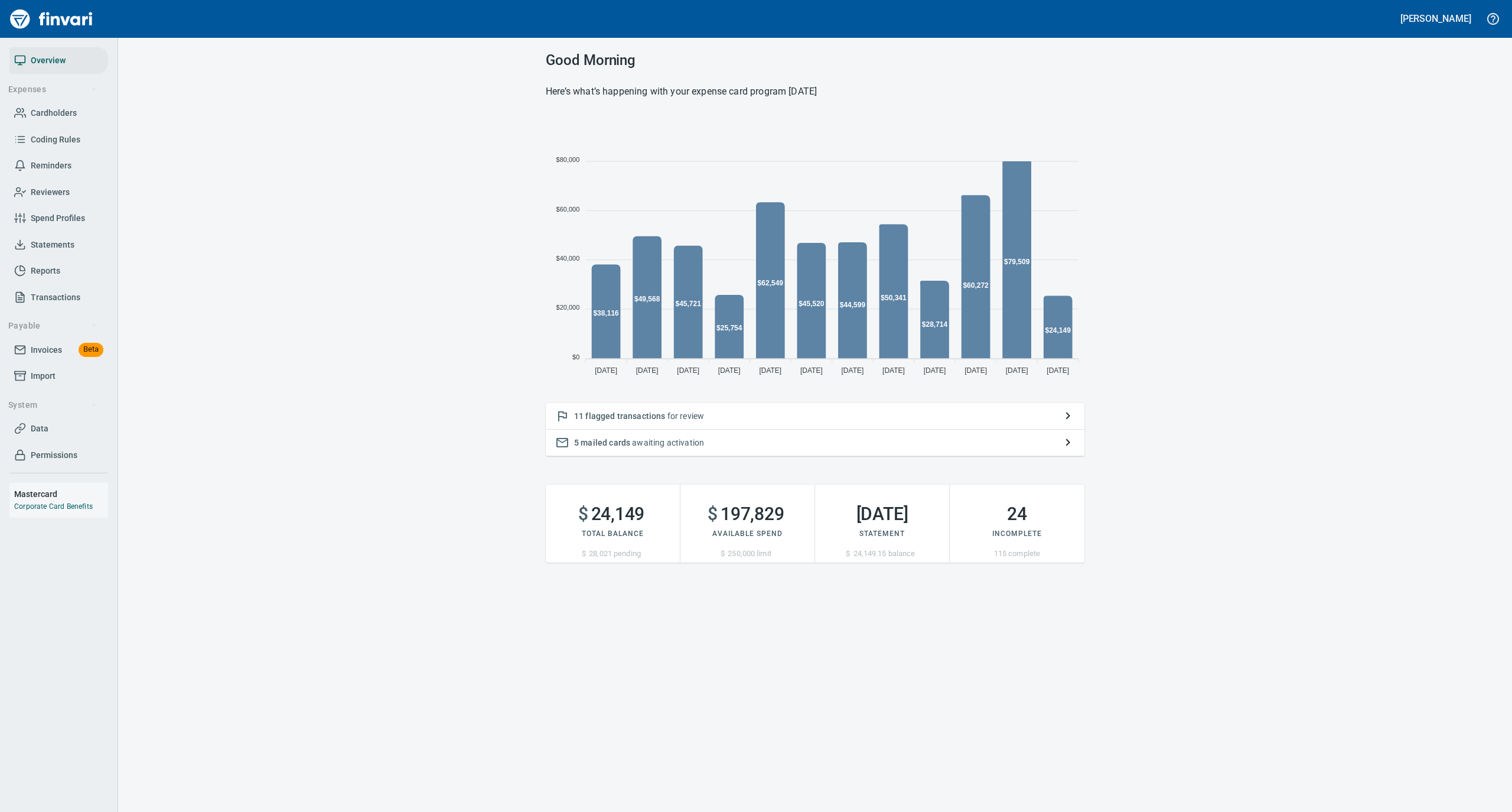
click at [55, 114] on span "Cardholders" at bounding box center [54, 114] width 46 height 15
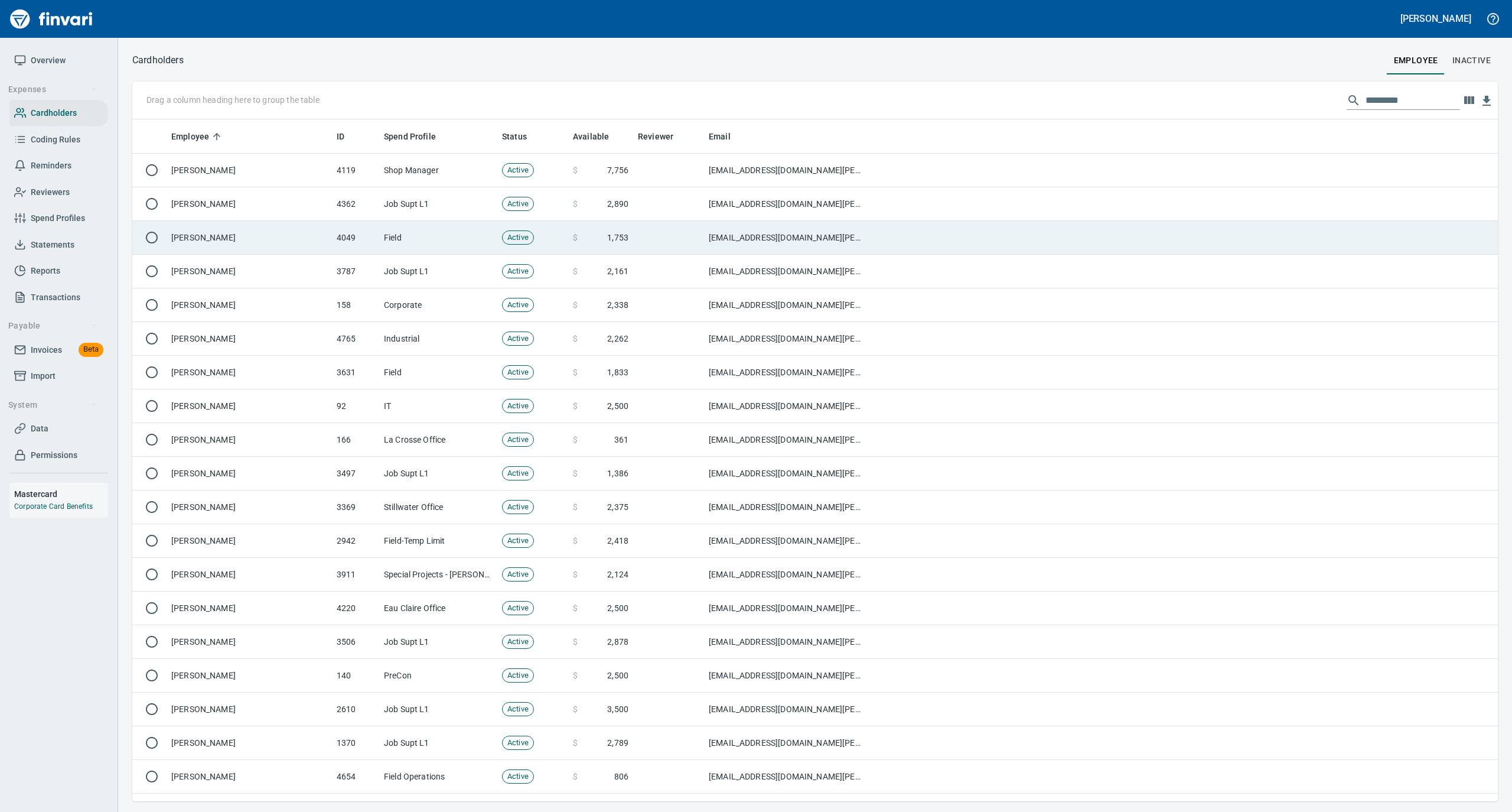
scroll to position [670, 1342]
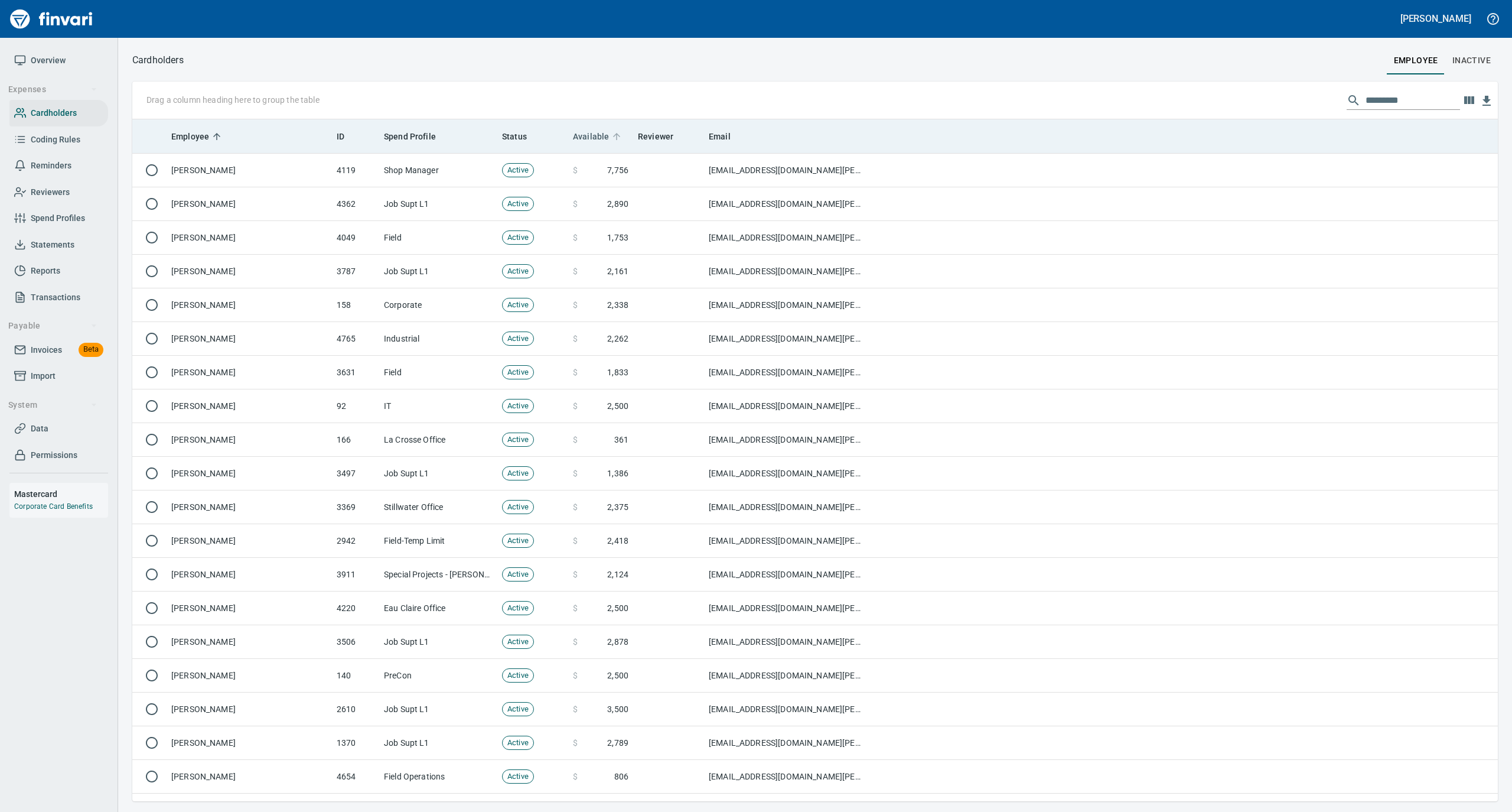
click at [617, 133] on icon at bounding box center [617, 137] width 11 height 11
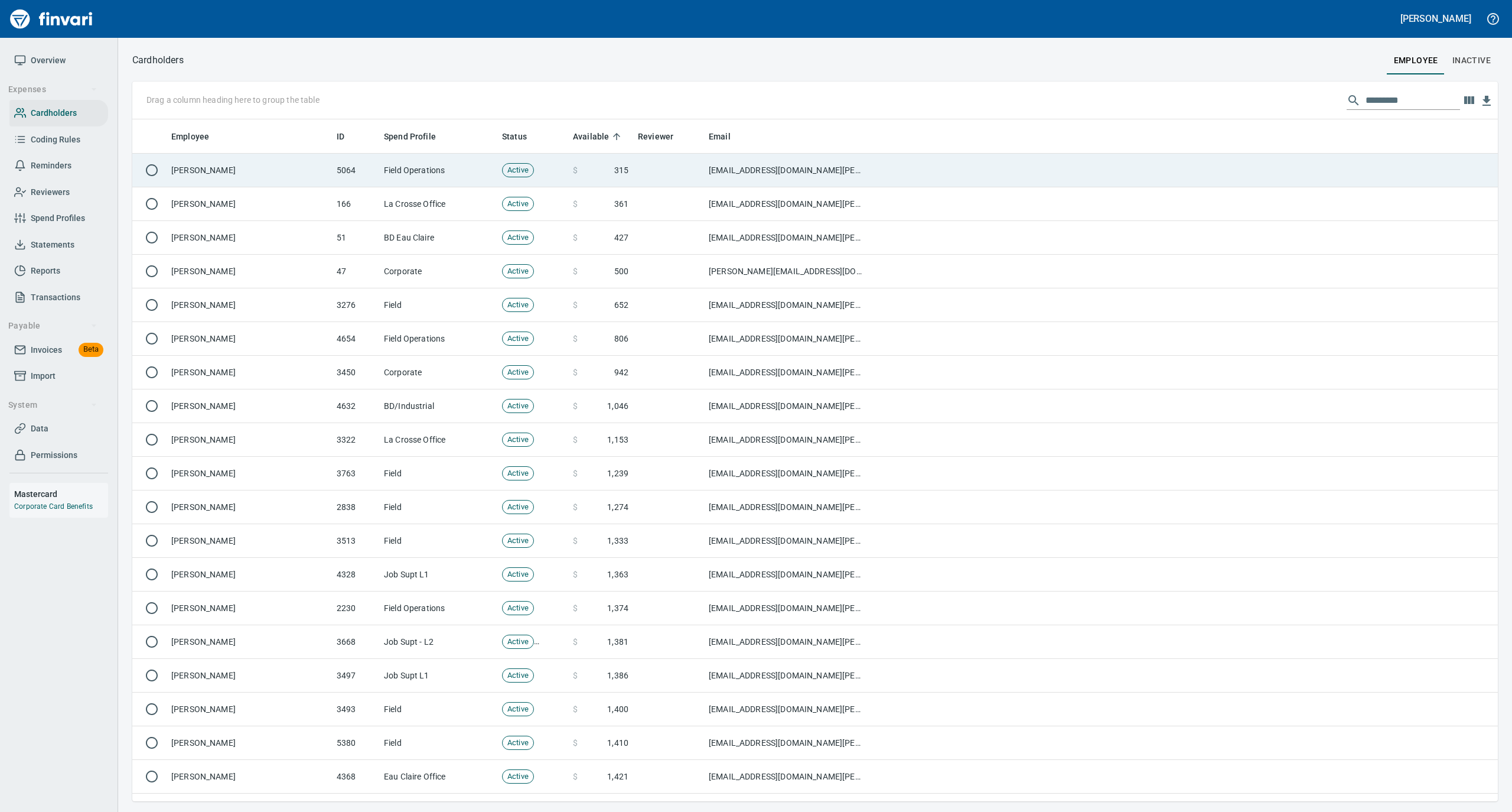
click at [268, 168] on td "[PERSON_NAME]" at bounding box center [249, 171] width 165 height 34
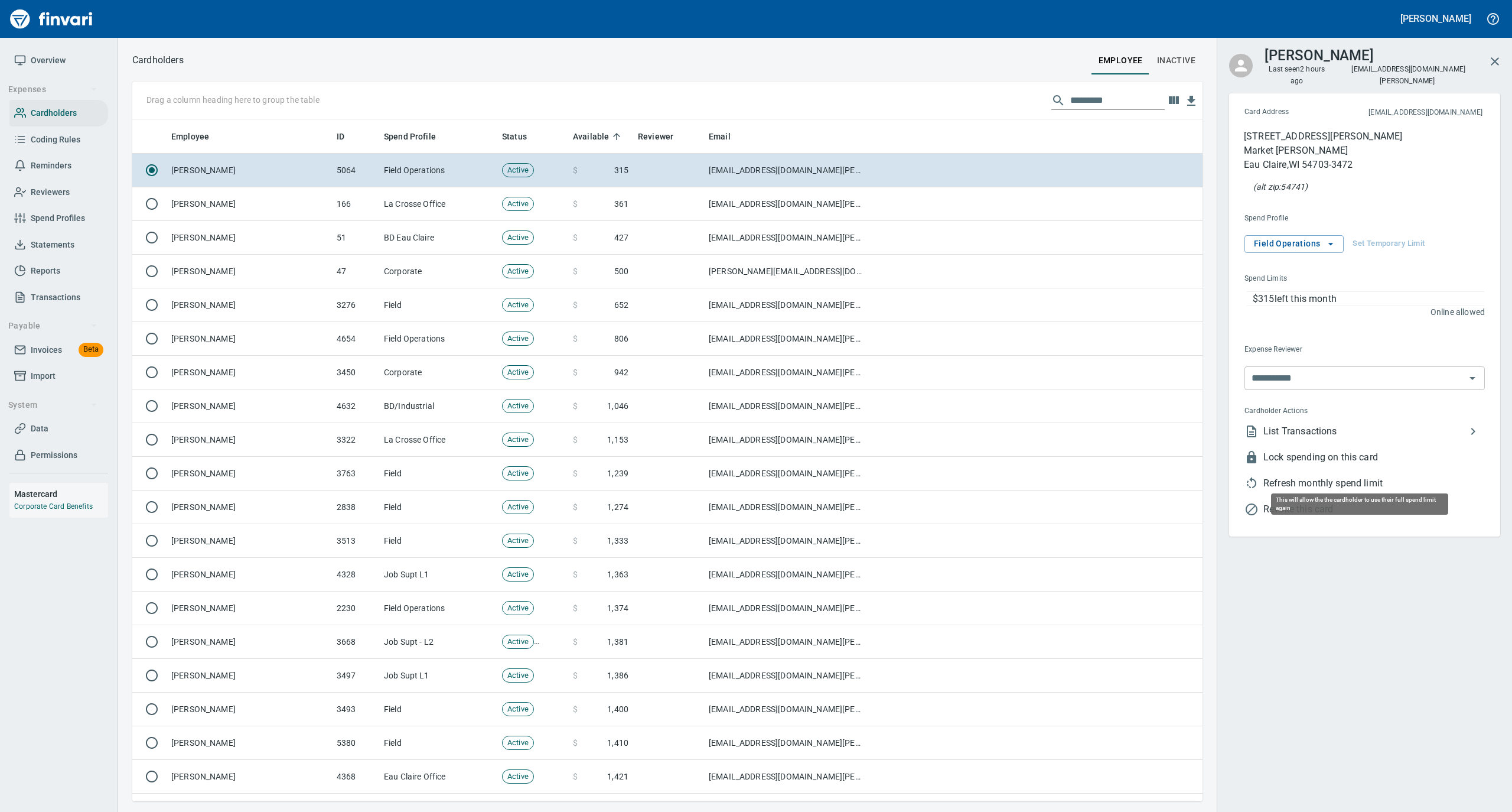
click at [1282, 476] on span "Refresh monthly spend limit" at bounding box center [1374, 483] width 222 height 14
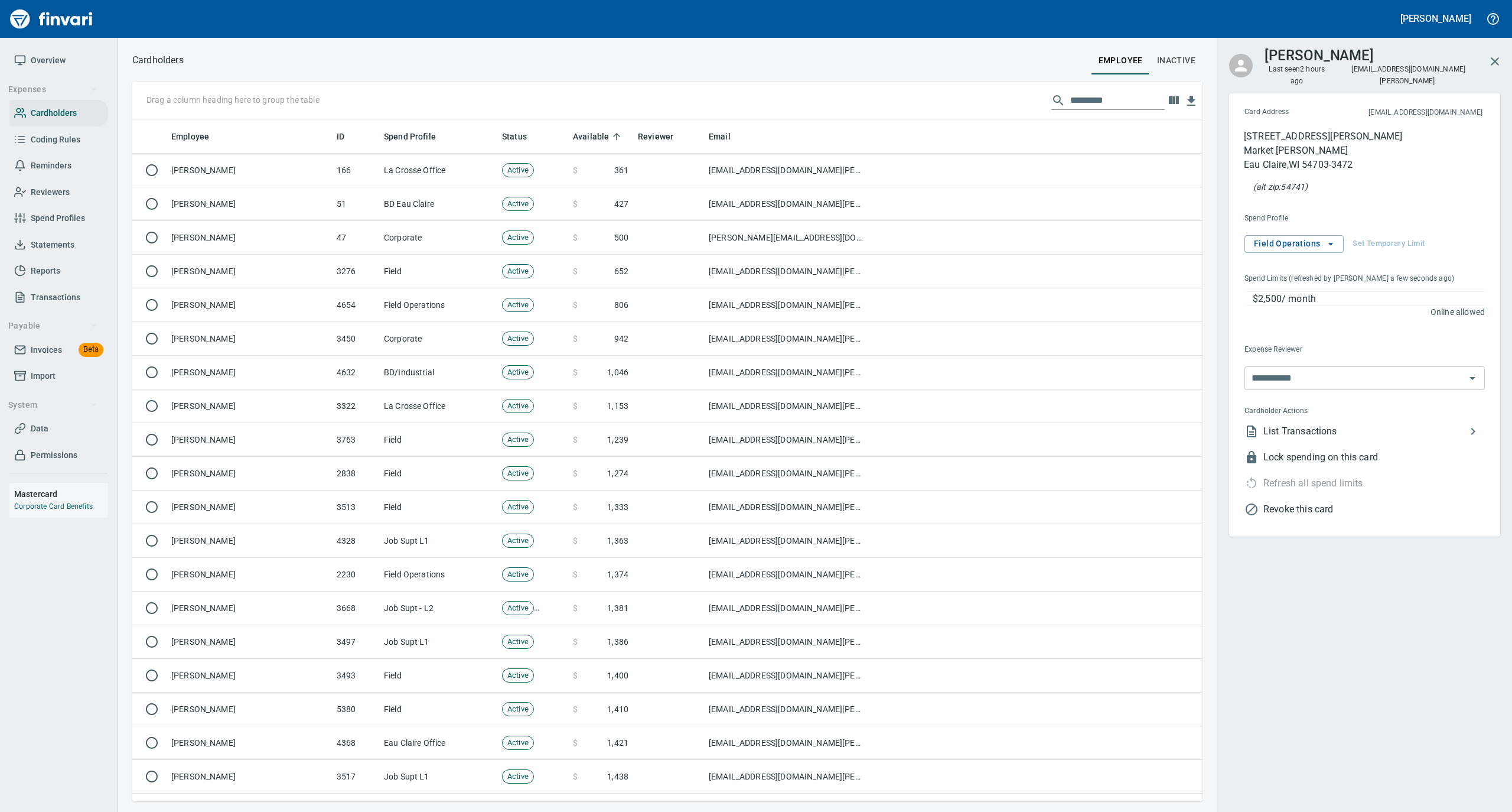
scroll to position [670, 1046]
